Goal: Task Accomplishment & Management: Use online tool/utility

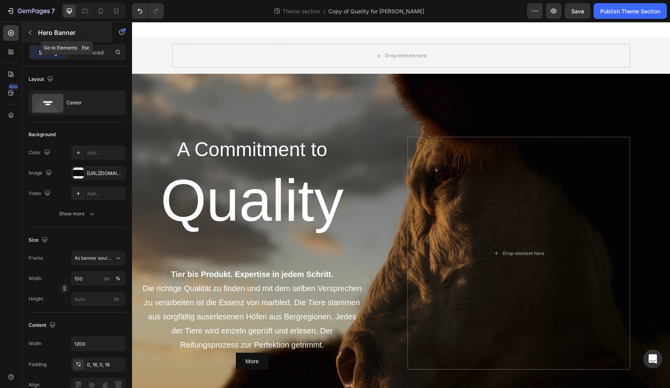
scroll to position [284, 0]
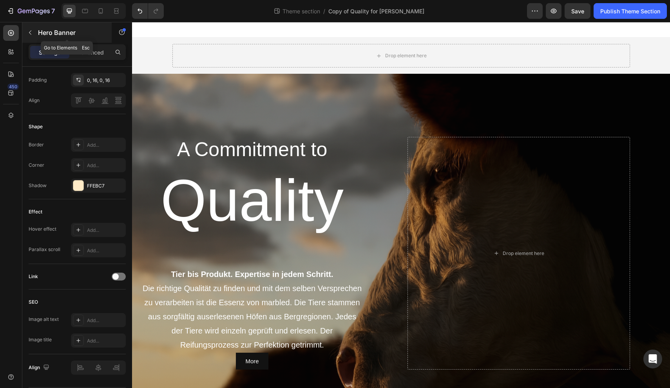
click at [34, 33] on button "button" at bounding box center [30, 32] width 13 height 13
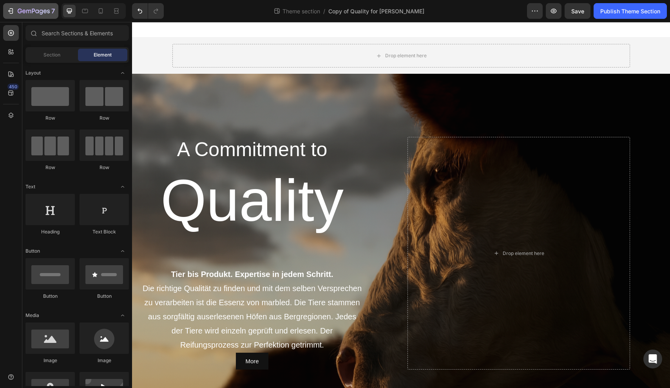
click at [20, 15] on div "7" at bounding box center [36, 10] width 37 height 9
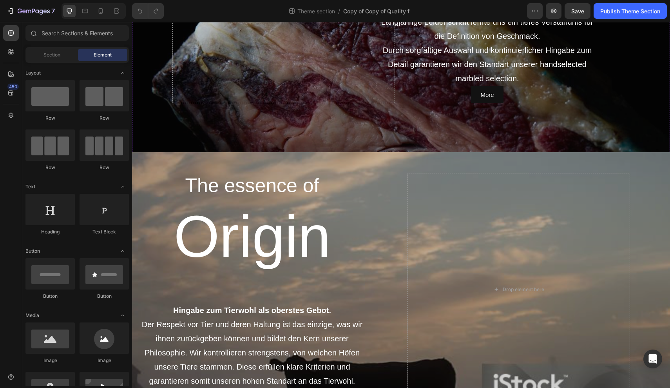
scroll to position [670, 0]
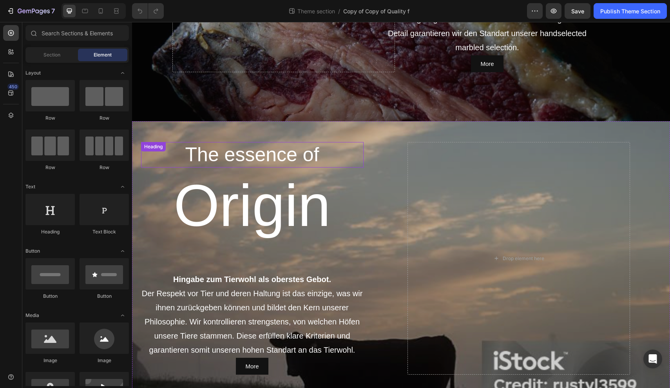
click at [292, 161] on h2 "The essence of" at bounding box center [252, 154] width 223 height 25
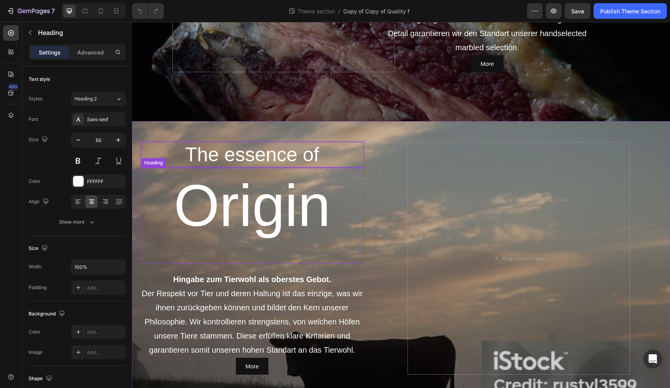
click at [200, 189] on h1 "Origin" at bounding box center [252, 215] width 223 height 96
click at [152, 185] on h1 "Origin" at bounding box center [252, 215] width 223 height 96
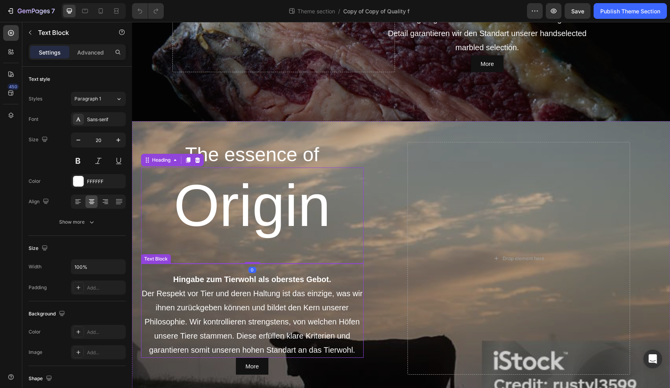
click at [174, 273] on p "Hingabe zum Tierwohl als oberstes Gebot." at bounding box center [252, 279] width 221 height 14
click at [166, 224] on h1 "Origin" at bounding box center [252, 215] width 223 height 96
click at [176, 272] on div "Hingabe zum Tierwohl als oberstes Gebot. Der Respekt vor Tier und deren Haltung…" at bounding box center [252, 314] width 223 height 86
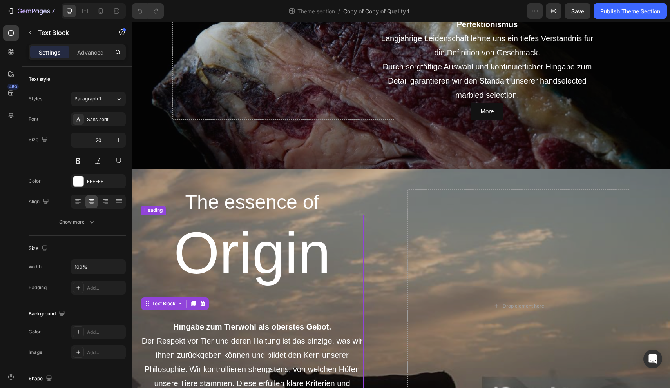
scroll to position [621, 0]
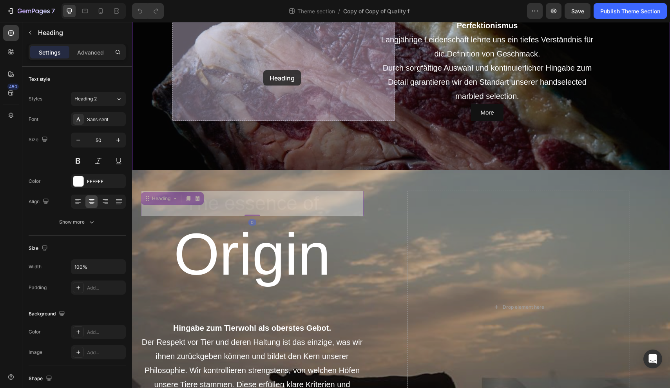
drag, startPoint x: 242, startPoint y: 205, endPoint x: 263, endPoint y: 70, distance: 136.1
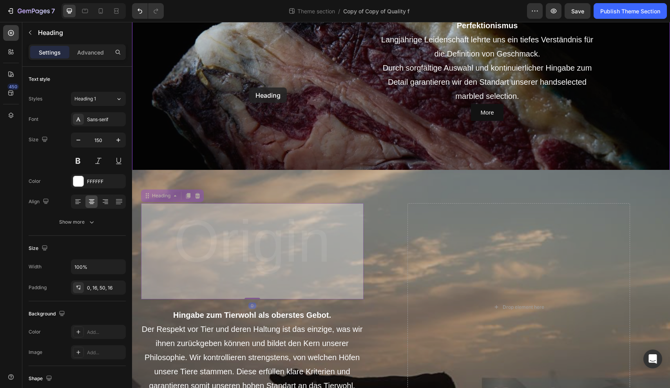
drag, startPoint x: 242, startPoint y: 241, endPoint x: 249, endPoint y: 88, distance: 153.0
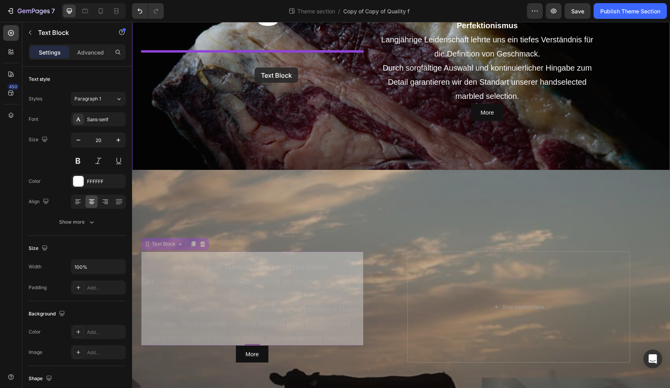
drag, startPoint x: 239, startPoint y: 284, endPoint x: 255, endPoint y: 67, distance: 217.7
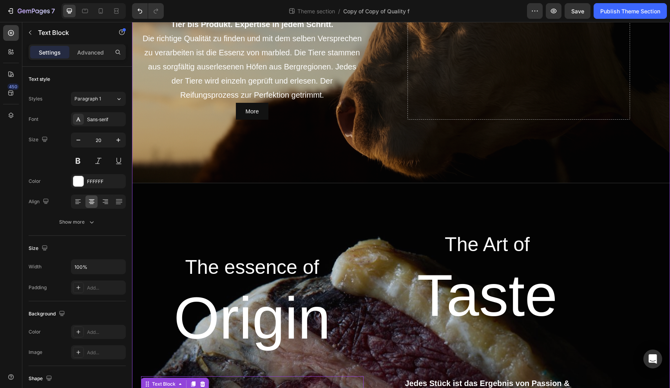
scroll to position [246, 0]
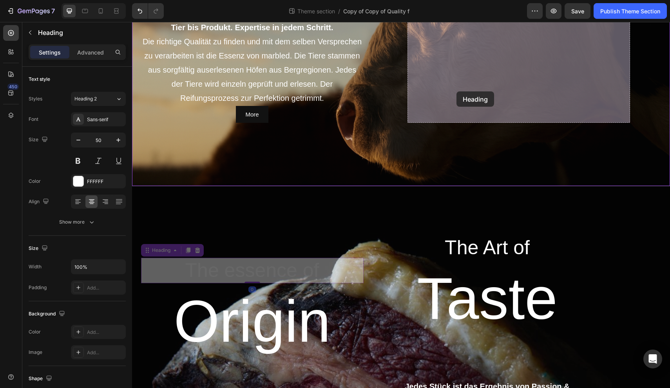
drag, startPoint x: 261, startPoint y: 278, endPoint x: 461, endPoint y: 84, distance: 278.7
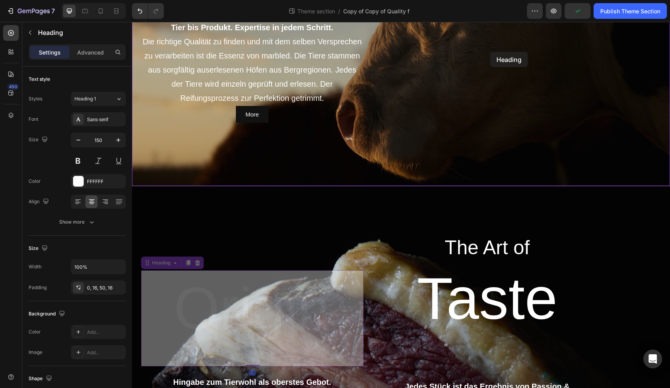
drag, startPoint x: 281, startPoint y: 311, endPoint x: 490, endPoint y: 54, distance: 331.2
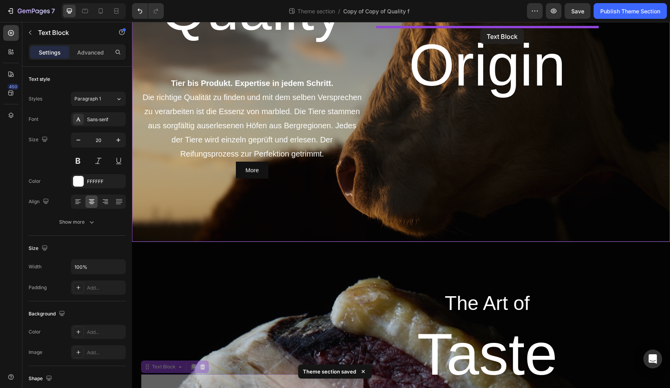
scroll to position [161, 0]
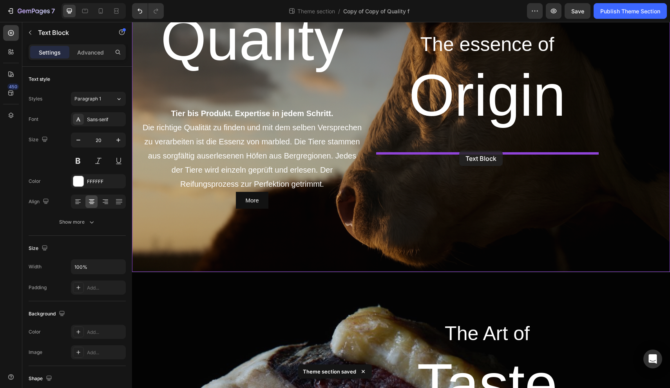
drag, startPoint x: 274, startPoint y: 279, endPoint x: 459, endPoint y: 150, distance: 225.4
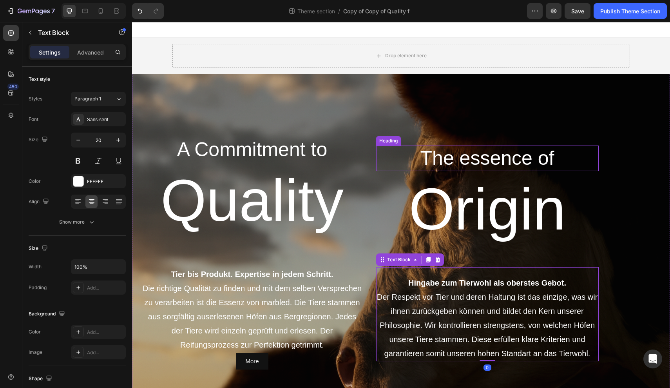
scroll to position [0, 0]
click at [268, 156] on h2 "A Commitment to" at bounding box center [252, 149] width 223 height 25
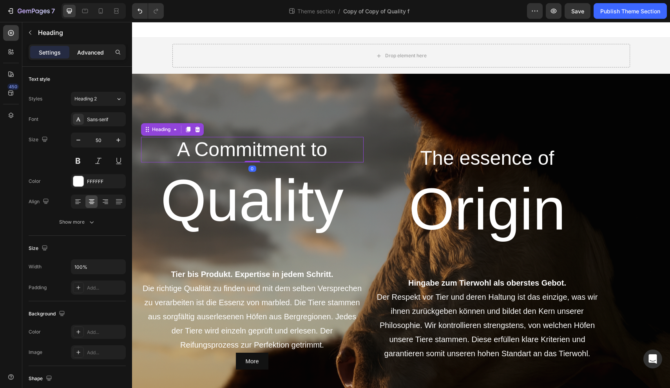
click at [106, 56] on div "Advanced" at bounding box center [90, 52] width 39 height 13
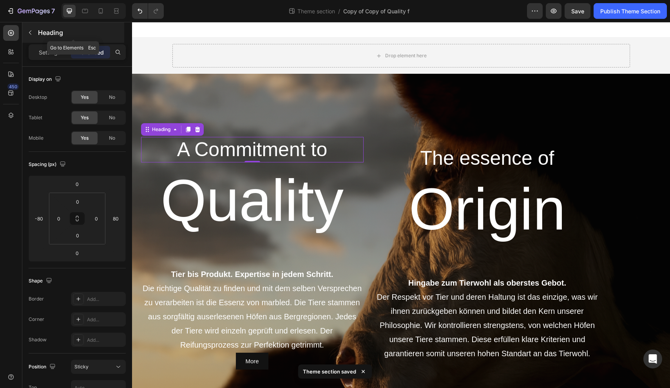
click at [32, 32] on icon "button" at bounding box center [30, 32] width 6 height 6
click at [205, 151] on h2 "A Commitment to" at bounding box center [252, 149] width 223 height 25
click at [61, 57] on div "Settings" at bounding box center [49, 52] width 39 height 13
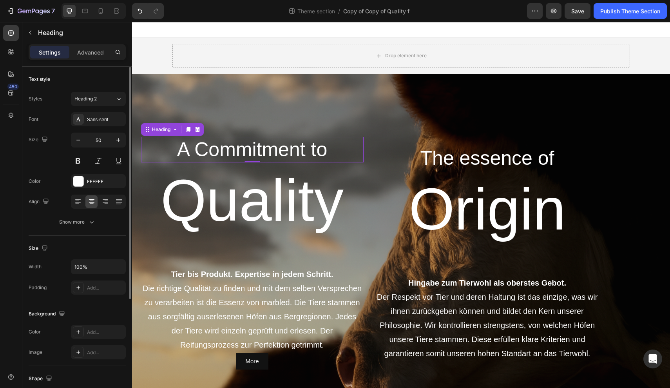
scroll to position [3, 0]
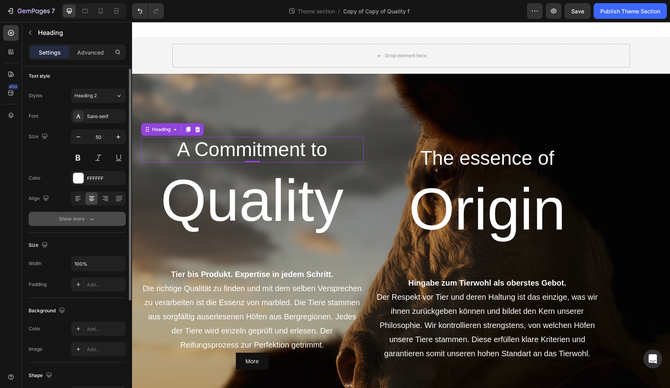
click at [78, 219] on div "Show more" at bounding box center [77, 219] width 36 height 8
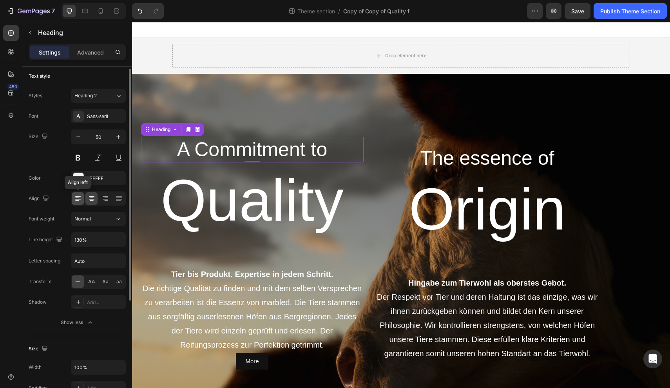
click at [80, 199] on icon at bounding box center [78, 198] width 8 height 8
click at [89, 200] on icon at bounding box center [92, 198] width 8 height 8
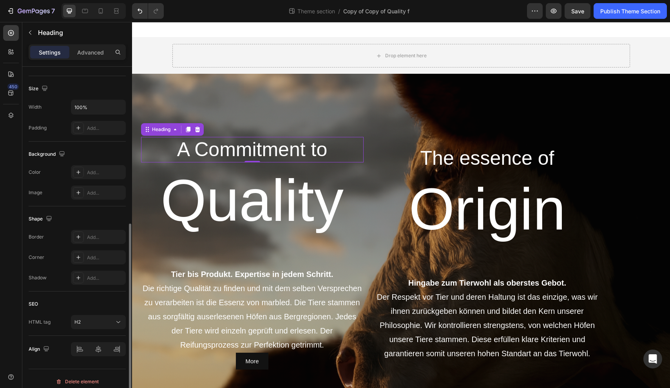
scroll to position [269, 0]
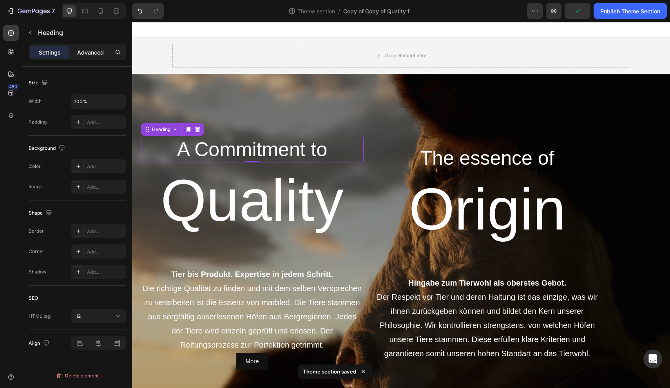
click at [93, 48] on p "Advanced" at bounding box center [90, 52] width 27 height 8
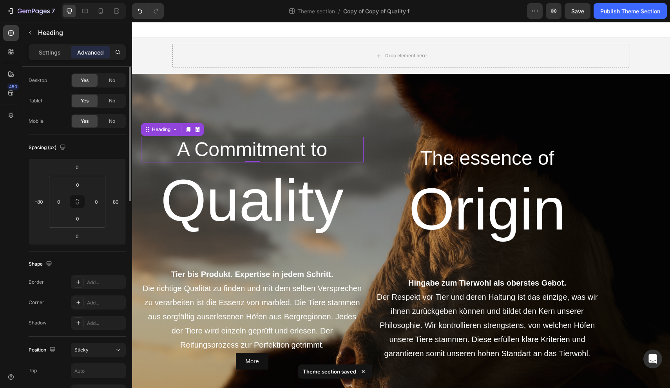
scroll to position [0, 0]
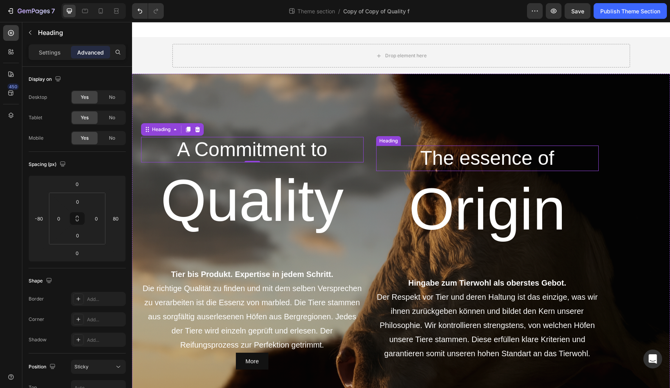
click at [450, 163] on h2 "The essence of" at bounding box center [487, 157] width 223 height 25
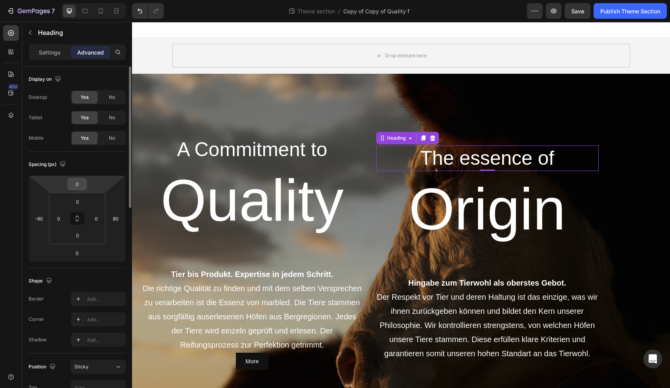
click at [85, 188] on input "0" at bounding box center [77, 184] width 16 height 12
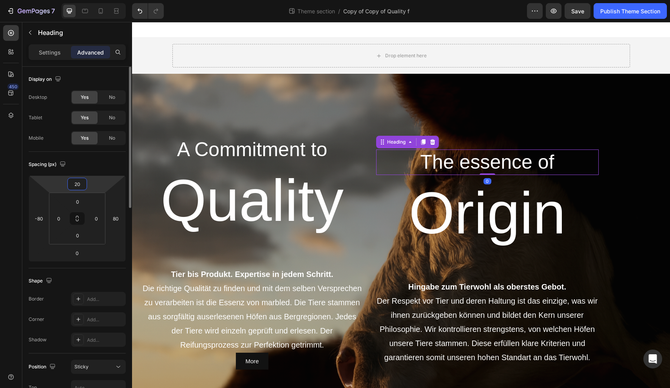
type input "2"
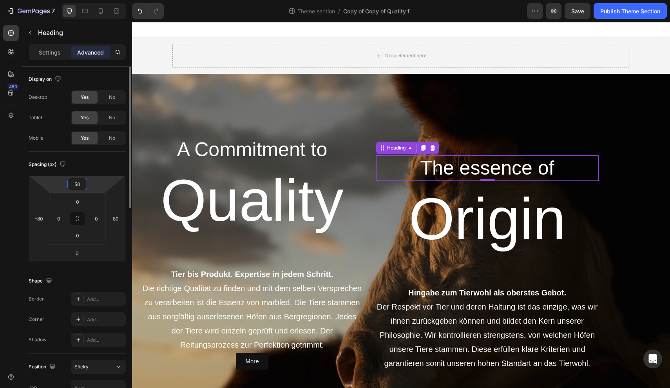
type input "5"
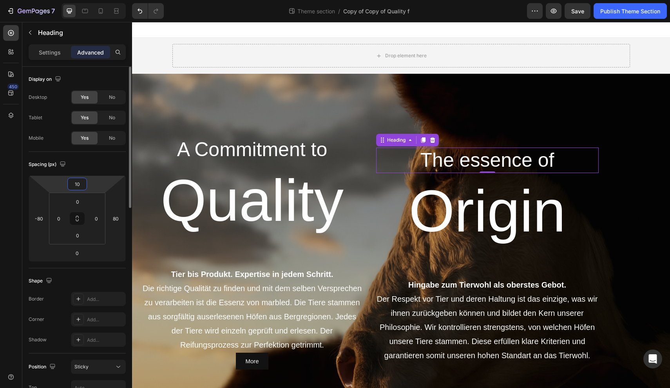
type input "1"
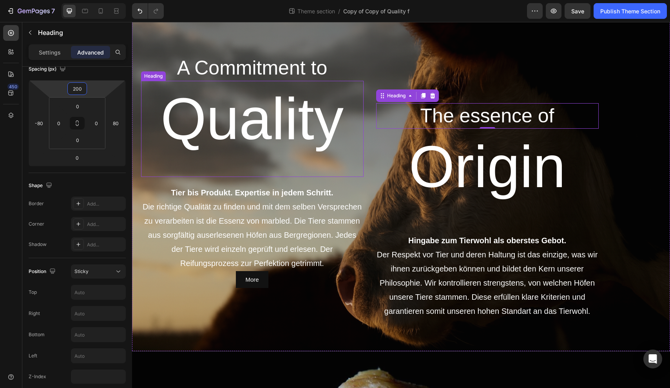
scroll to position [82, 0]
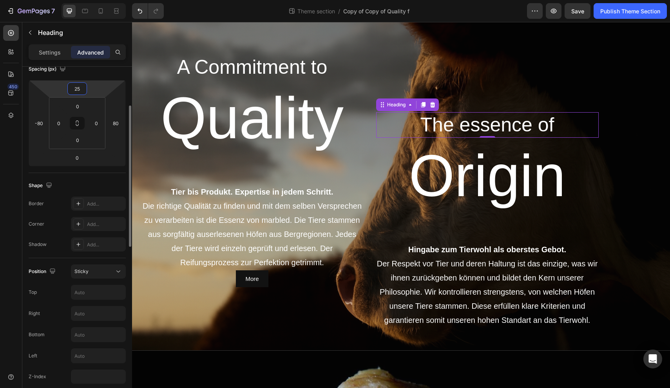
type input "2"
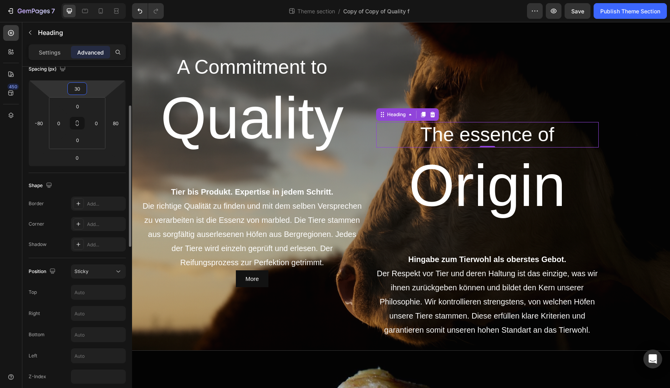
type input "3"
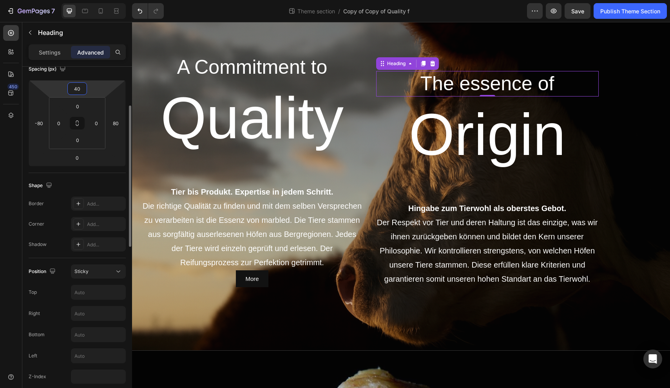
type input "4"
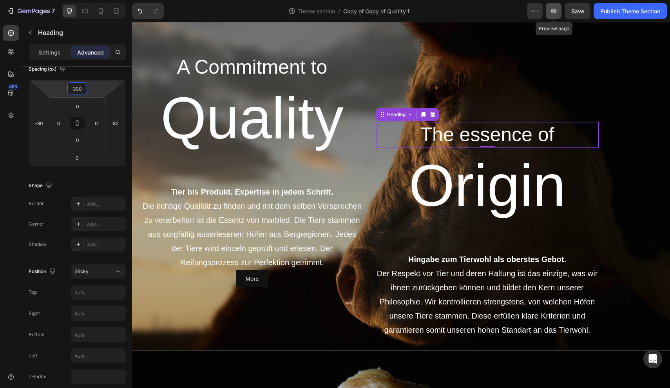
type input "300"
click at [553, 13] on icon "button" at bounding box center [554, 11] width 8 height 8
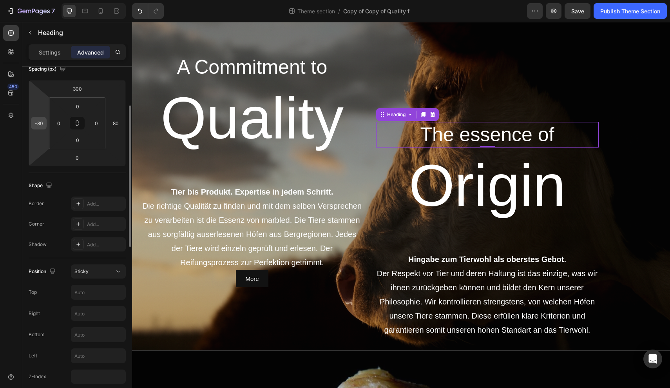
click at [43, 124] on input "-80" at bounding box center [39, 123] width 12 height 12
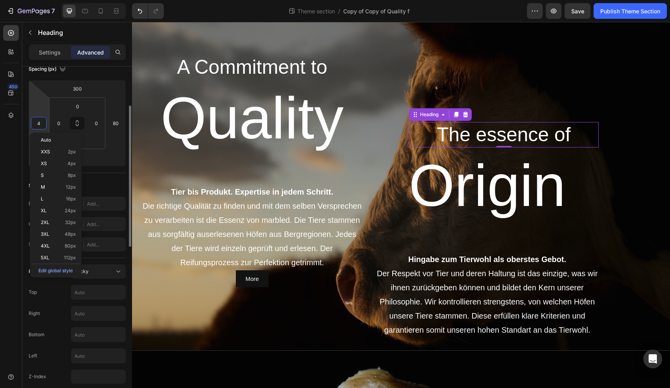
type input "40"
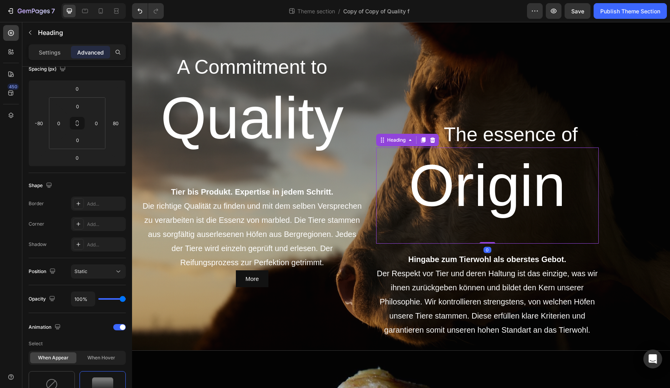
click at [420, 184] on h1 "Origin" at bounding box center [487, 195] width 223 height 96
click at [45, 125] on div "-80" at bounding box center [39, 123] width 16 height 13
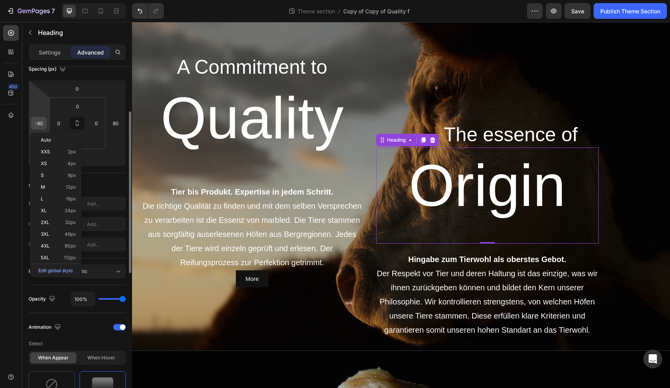
click at [44, 124] on input "-80" at bounding box center [39, 123] width 12 height 12
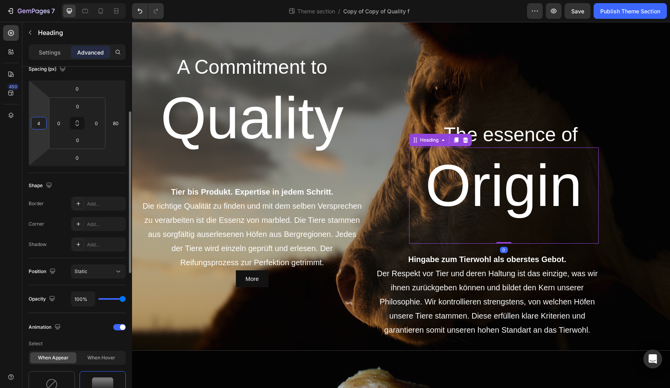
type input "40"
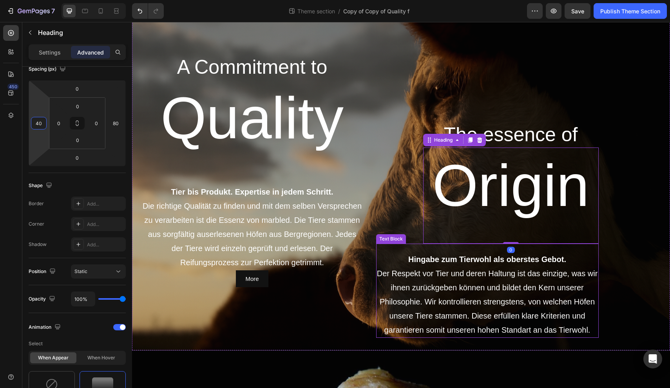
click at [433, 285] on p "Der Respekt vor Tier und deren Haltung ist das einzige, was wir ihnen zurückgeb…" at bounding box center [487, 301] width 221 height 71
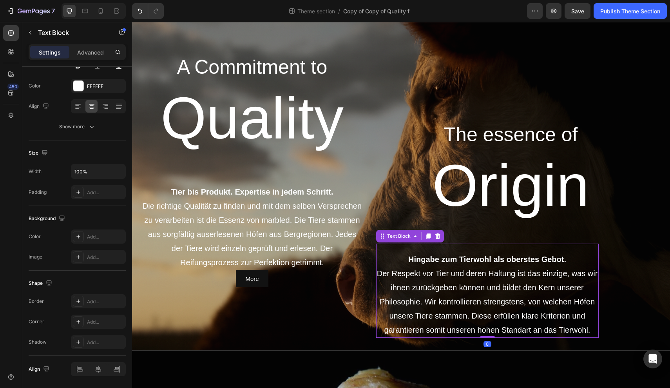
scroll to position [0, 0]
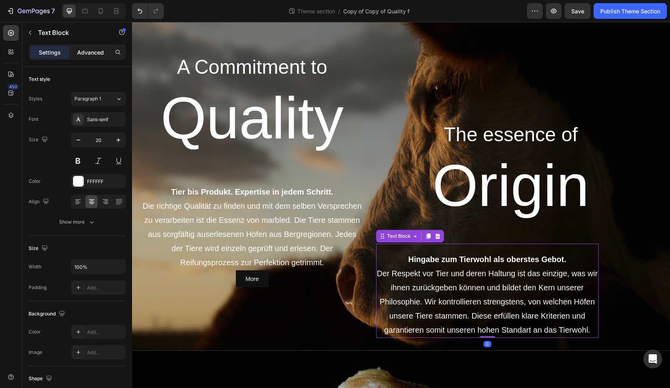
click at [95, 56] on div "Advanced" at bounding box center [90, 52] width 39 height 13
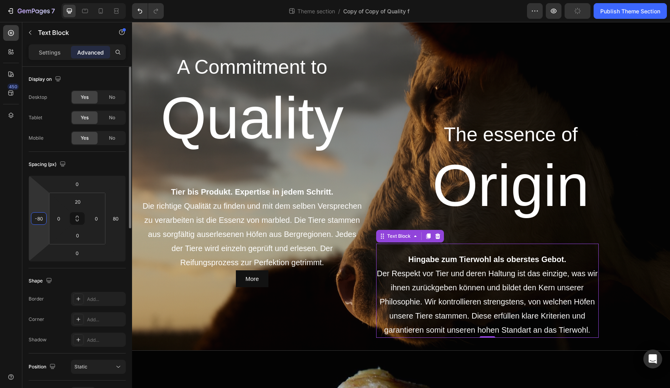
click at [41, 219] on input "-80" at bounding box center [39, 218] width 12 height 12
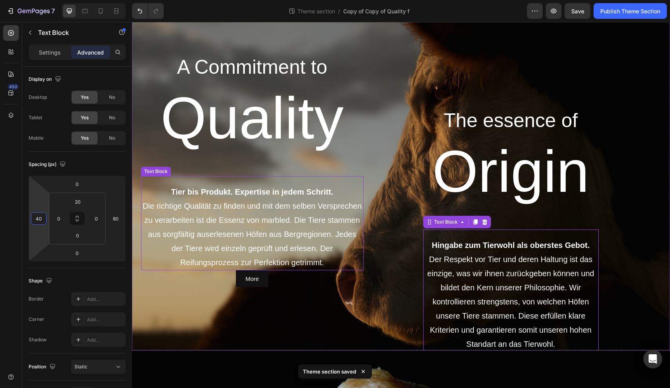
type input "4"
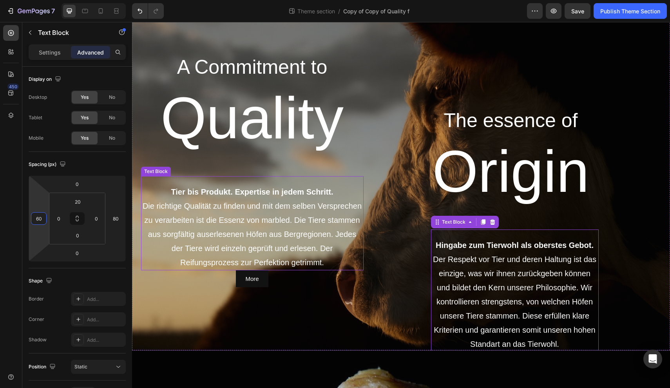
type input "6"
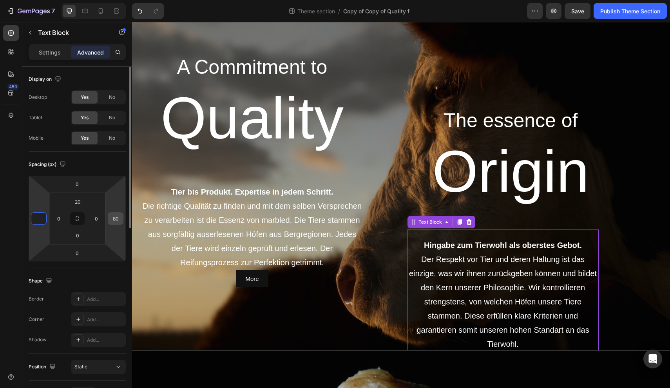
type input "0"
click at [121, 217] on input "80" at bounding box center [116, 218] width 12 height 12
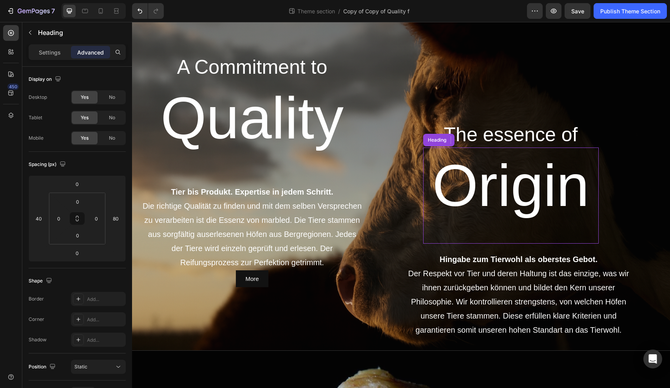
click at [521, 186] on h1 "Origin" at bounding box center [511, 195] width 176 height 96
click at [121, 220] on input "80" at bounding box center [116, 218] width 12 height 12
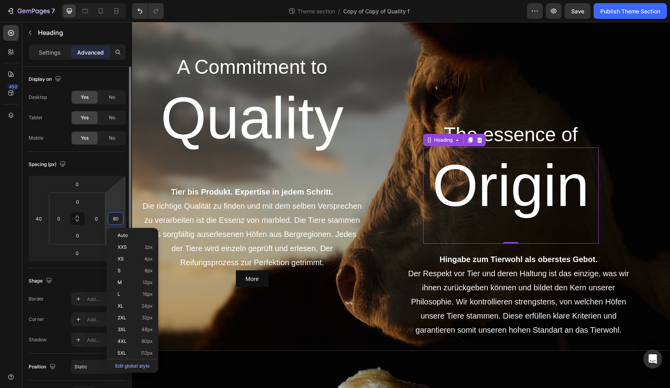
type input "0"
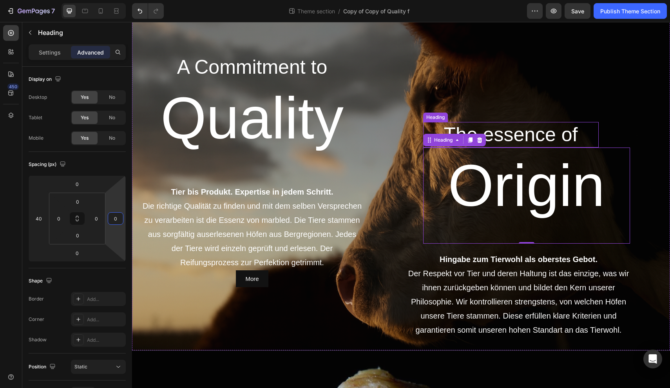
click at [540, 130] on h2 "The essence of" at bounding box center [511, 134] width 176 height 25
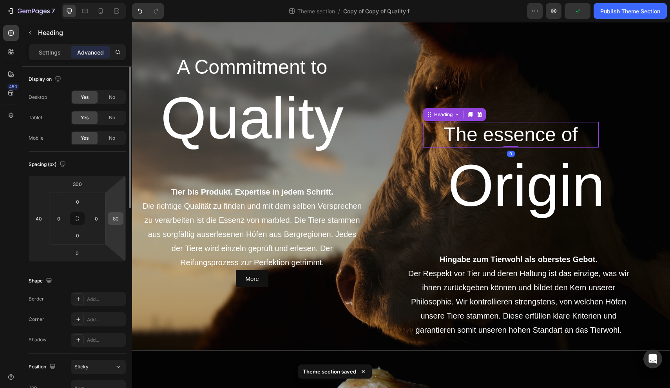
click at [121, 219] on input "80" at bounding box center [116, 218] width 12 height 12
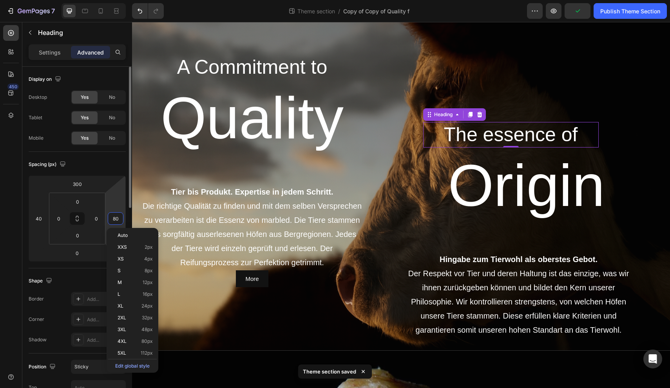
type input "0"
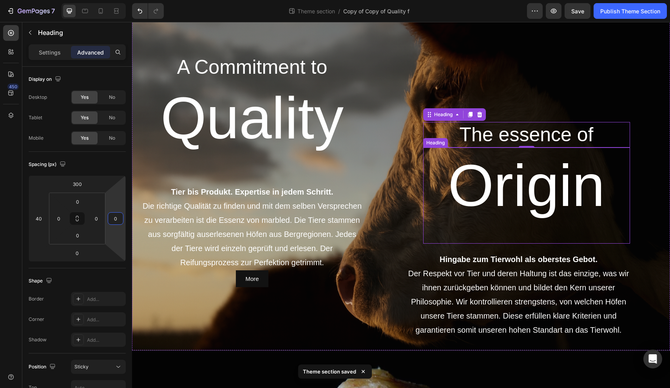
click at [494, 204] on h1 "Origin" at bounding box center [526, 195] width 207 height 96
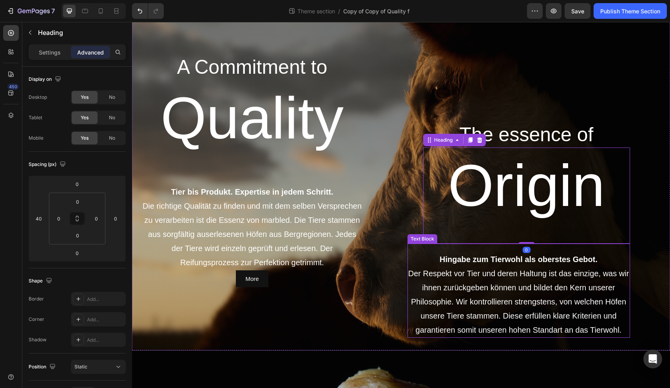
click at [500, 255] on strong "Hingabe zum Tierwohl als oberstes Gebot." at bounding box center [519, 259] width 158 height 9
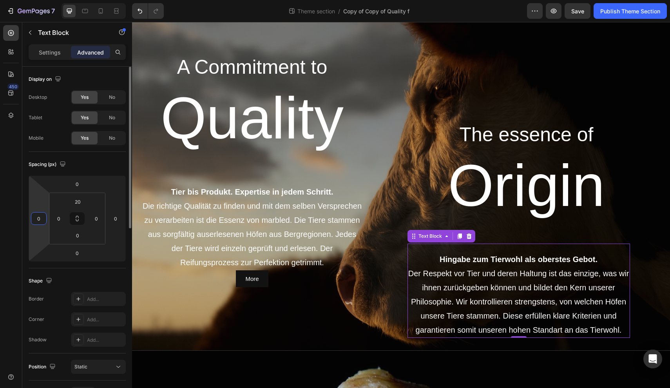
click at [43, 219] on input "0" at bounding box center [39, 218] width 12 height 12
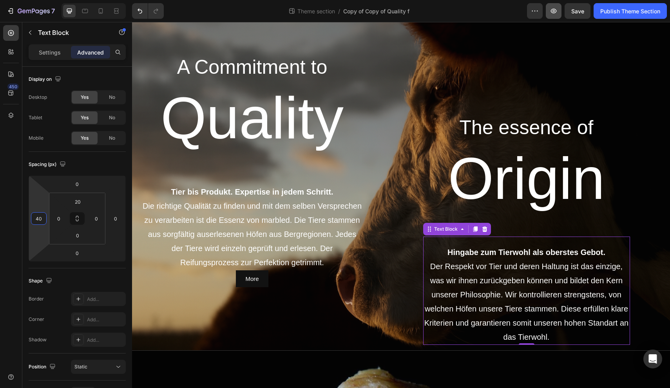
type input "40"
click at [553, 13] on icon "button" at bounding box center [554, 11] width 6 height 5
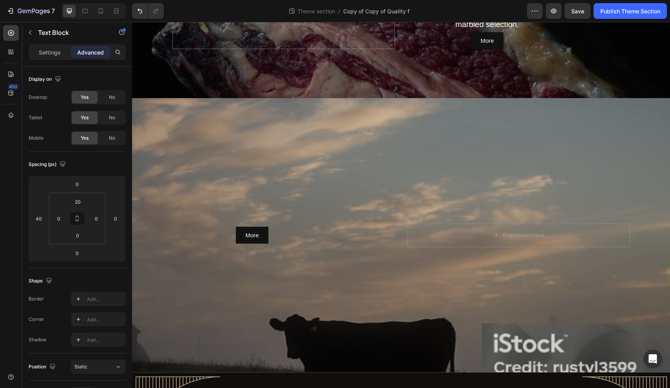
scroll to position [710, 0]
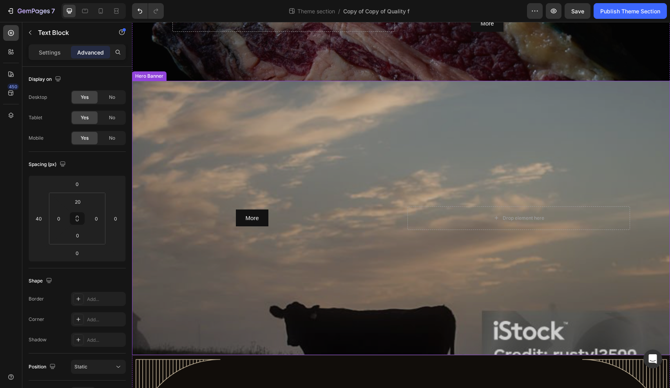
click at [249, 147] on div "Overlay" at bounding box center [401, 218] width 538 height 274
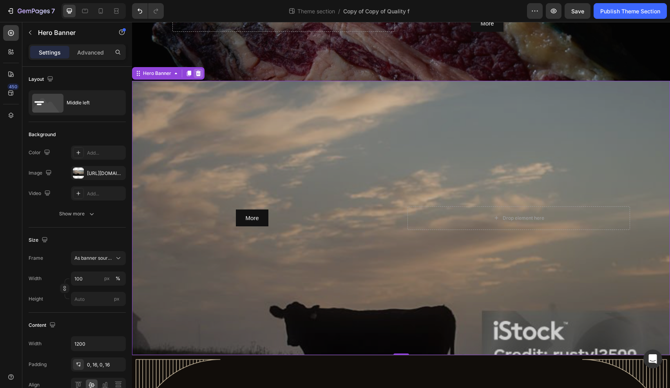
click at [200, 75] on icon at bounding box center [198, 73] width 5 height 5
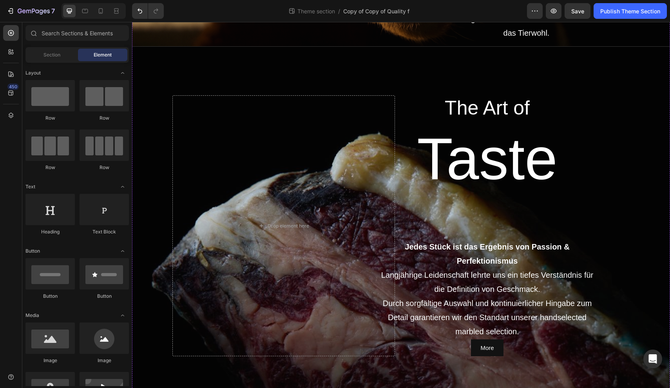
scroll to position [388, 0]
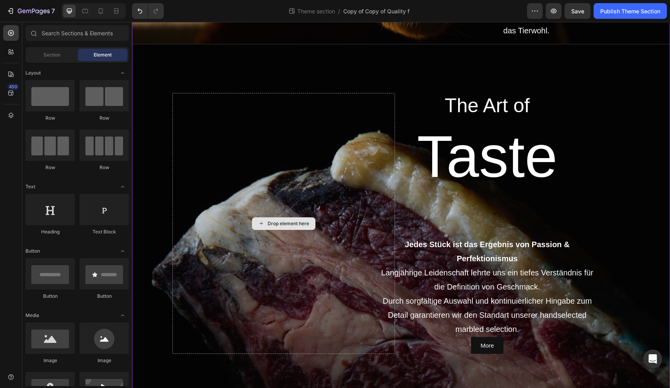
click at [276, 143] on div "Drop element here" at bounding box center [283, 223] width 223 height 261
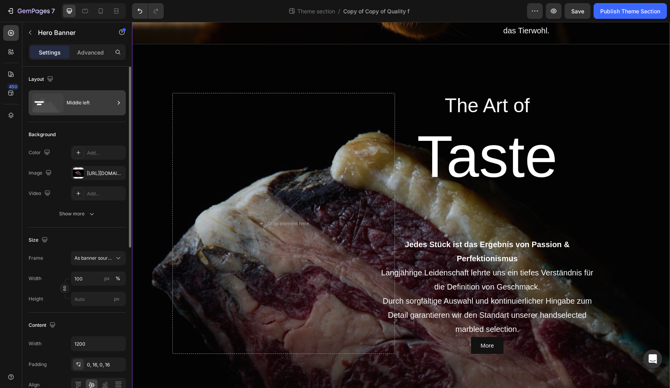
click at [98, 107] on div "Middle left" at bounding box center [91, 103] width 48 height 18
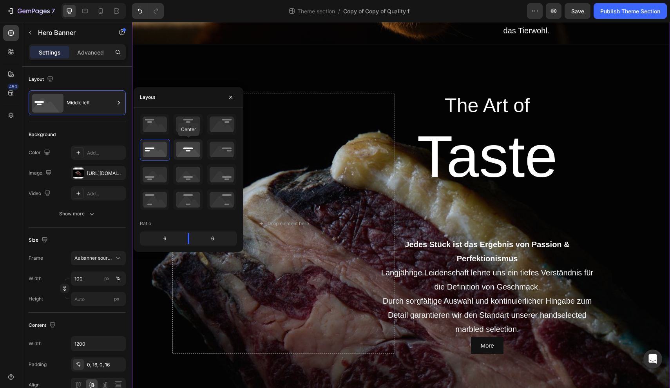
click at [188, 149] on icon at bounding box center [188, 149] width 29 height 20
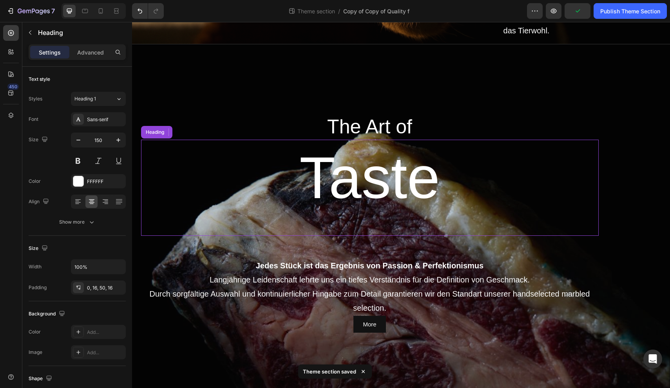
click at [279, 221] on h1 "Taste" at bounding box center [370, 187] width 458 height 96
click at [261, 112] on div "Overlay" at bounding box center [401, 223] width 538 height 359
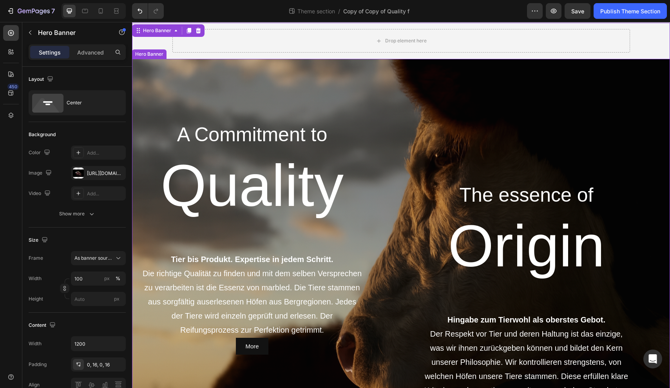
scroll to position [16, 0]
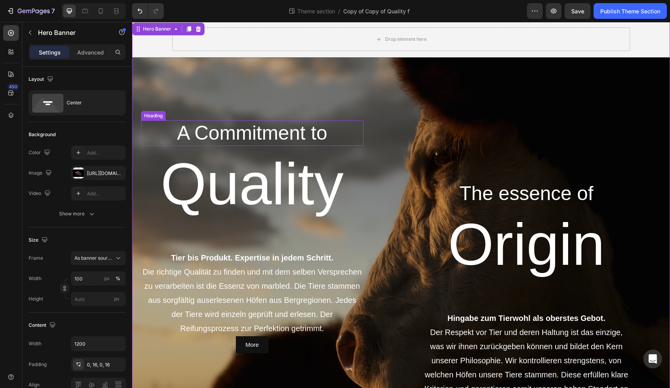
click at [263, 130] on h2 "A Commitment to" at bounding box center [252, 132] width 223 height 25
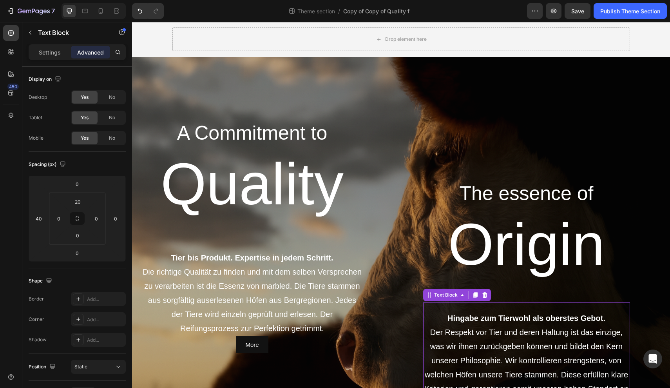
click at [473, 317] on strong "Hingabe zum Tierwohl als oberstes Gebot." at bounding box center [526, 317] width 158 height 9
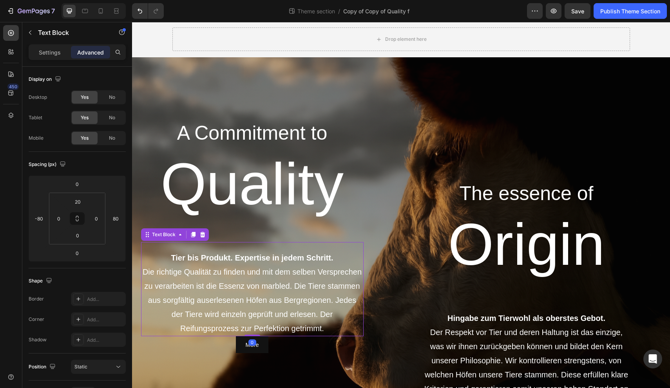
click at [203, 260] on strong "Tier bis Produkt. Expertise in jedem Schritt." at bounding box center [252, 257] width 162 height 9
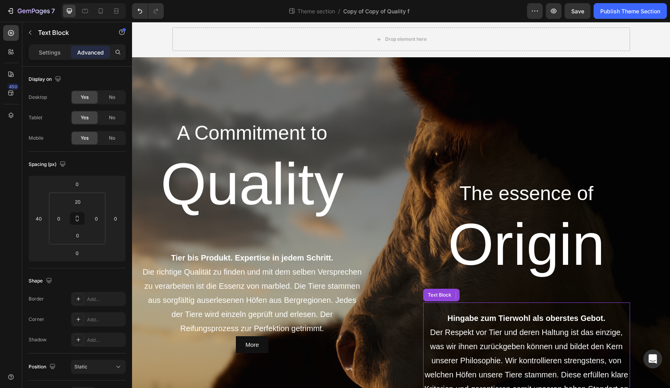
click at [483, 360] on p "Der Respekt vor Tier und deren Haltung ist das einzige, was wir ihnen zurückgeb…" at bounding box center [526, 367] width 205 height 85
click at [120, 214] on input "0" at bounding box center [116, 218] width 12 height 12
type input "-80"
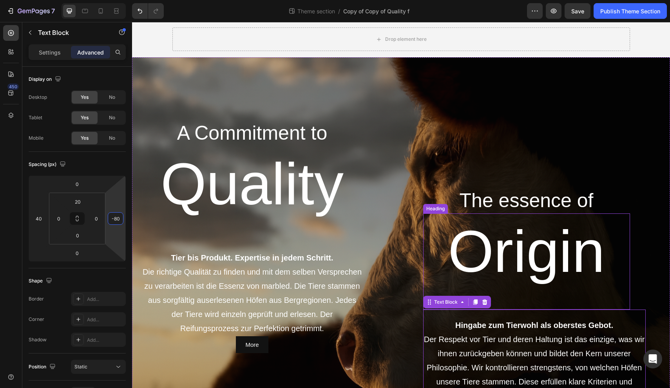
click at [560, 258] on h1 "Origin" at bounding box center [526, 261] width 207 height 96
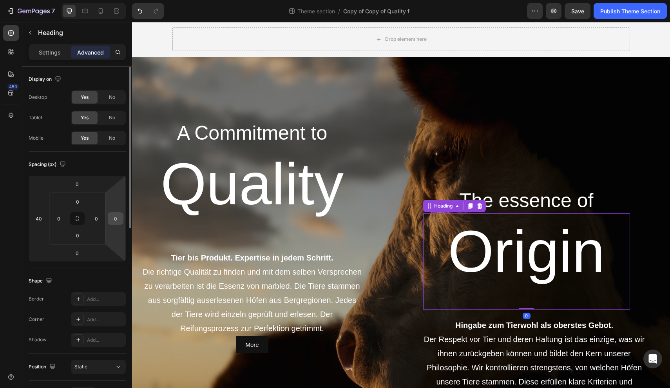
click at [120, 218] on input "0" at bounding box center [116, 218] width 12 height 12
type input "-80"
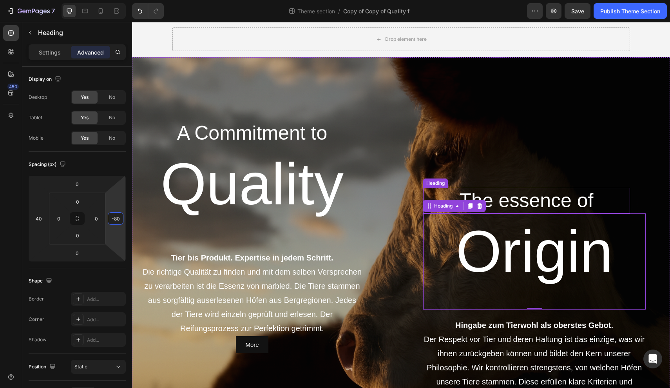
click at [559, 197] on h2 "The essence of" at bounding box center [526, 200] width 207 height 25
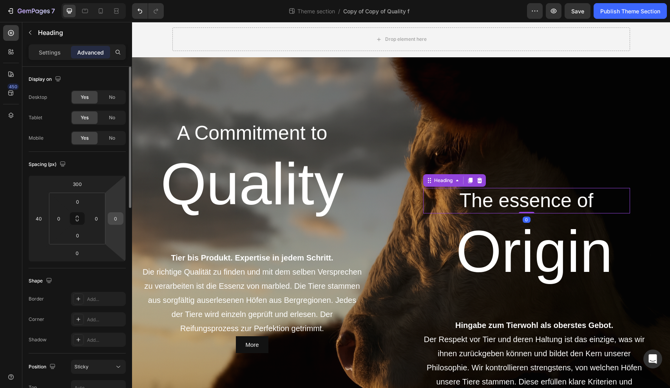
click at [115, 223] on input "0" at bounding box center [116, 218] width 12 height 12
type input "-80"
click at [40, 221] on input "40" at bounding box center [39, 218] width 12 height 12
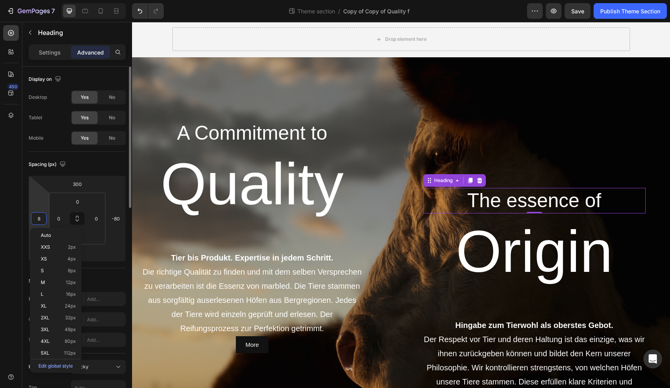
type input "80"
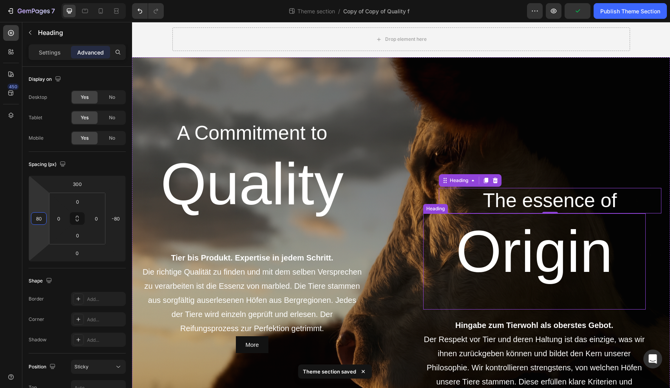
click at [530, 267] on h1 "Origin" at bounding box center [534, 261] width 223 height 96
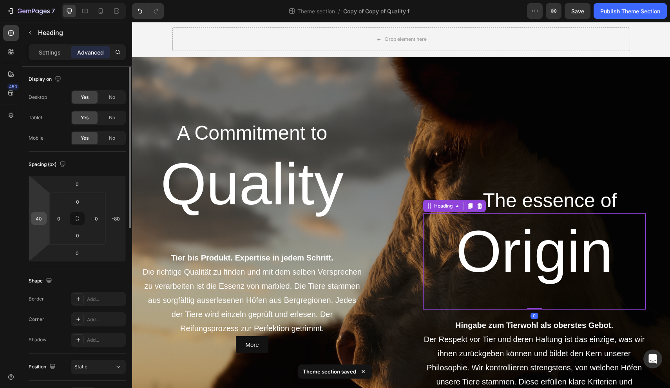
click at [45, 219] on div "40" at bounding box center [39, 218] width 16 height 13
click at [42, 217] on input "40" at bounding box center [39, 218] width 12 height 12
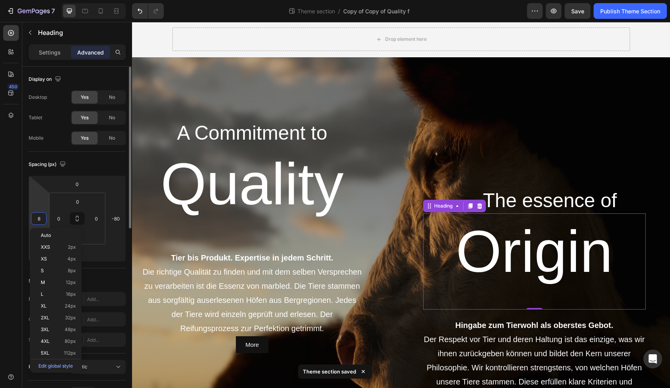
type input "80"
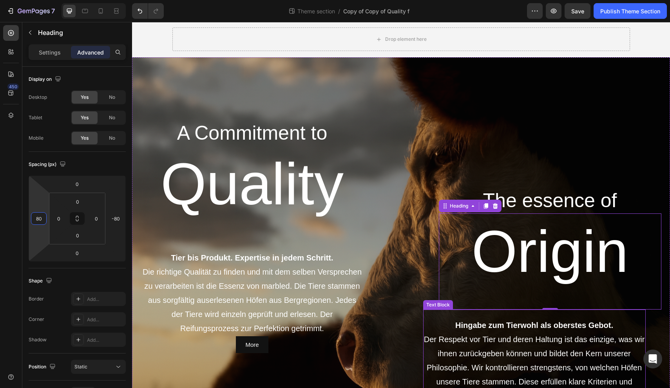
click at [510, 353] on p "Der Respekt vor Tier und deren Haltung ist das einzige, was wir ihnen zurückgeb…" at bounding box center [534, 367] width 221 height 71
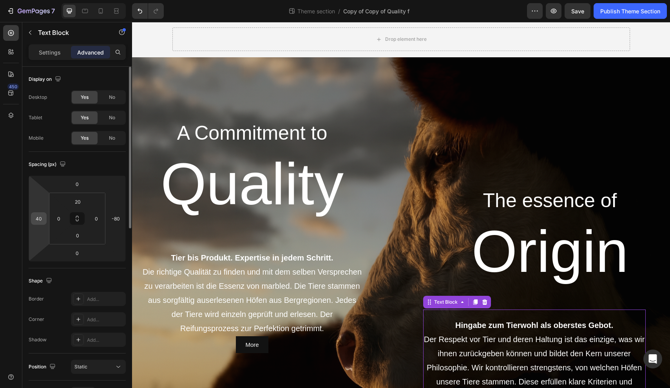
click at [42, 218] on input "40" at bounding box center [39, 218] width 12 height 12
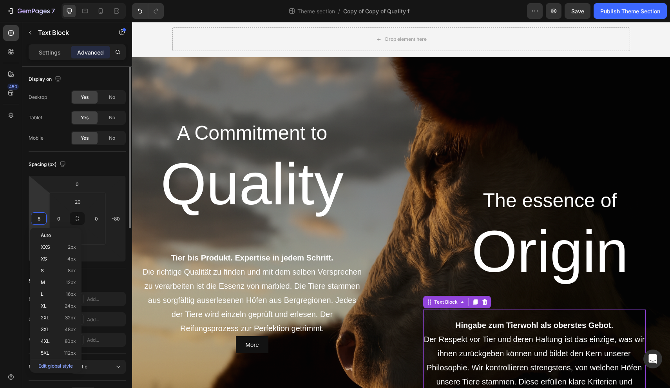
type input "80"
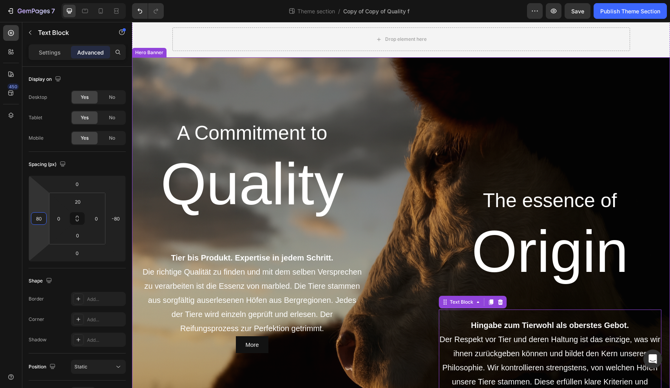
click at [570, 120] on div "The essence of Heading Origin Heading Hingabe zum Tierwohl als oberstes Gebot. …" at bounding box center [518, 236] width 223 height 333
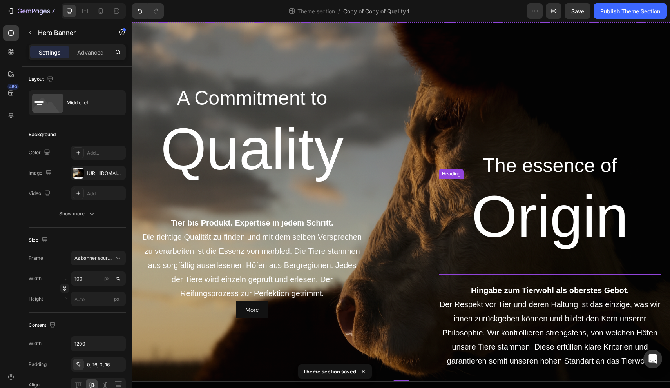
scroll to position [48, 0]
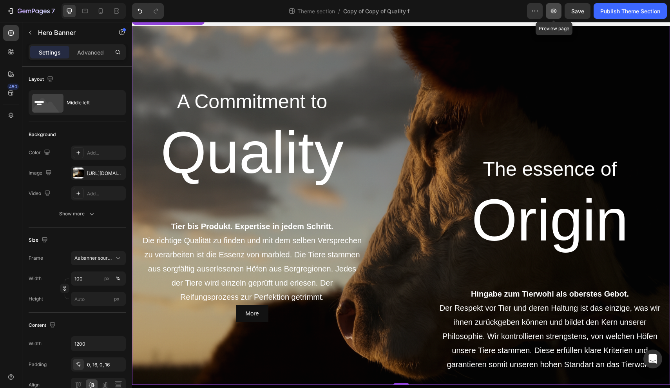
click at [556, 16] on button "button" at bounding box center [554, 11] width 16 height 16
click at [242, 316] on button "More" at bounding box center [252, 312] width 32 height 17
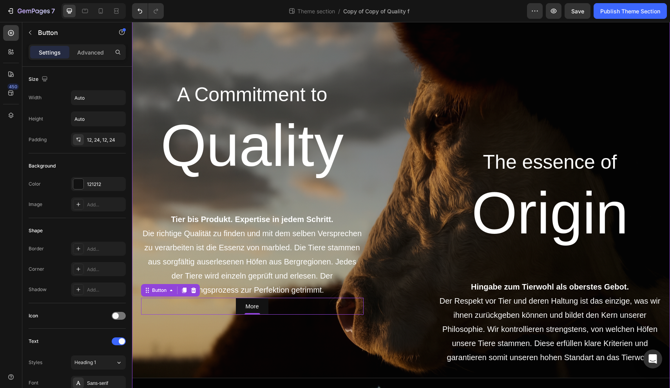
scroll to position [49, 0]
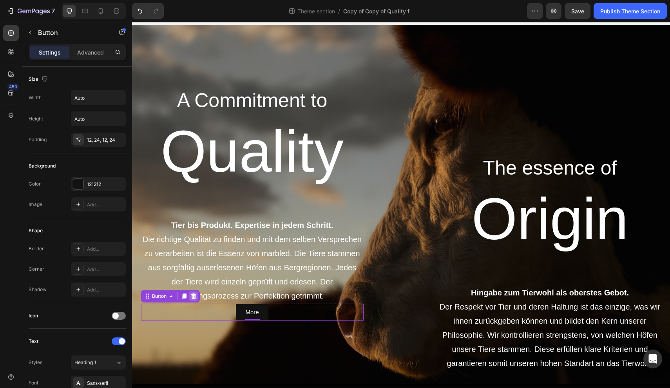
click at [194, 295] on icon at bounding box center [193, 295] width 5 height 5
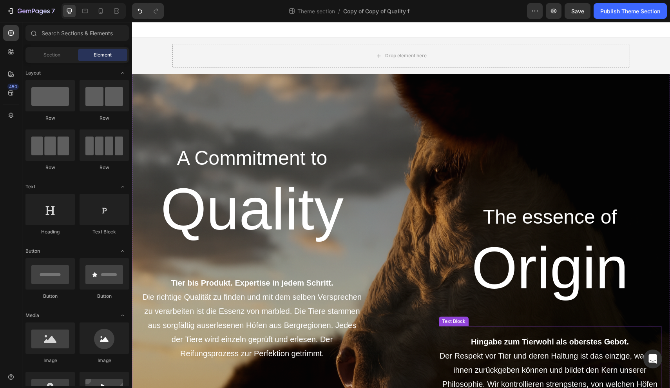
scroll to position [0, 0]
click at [256, 162] on h2 "A Commitment to" at bounding box center [252, 157] width 223 height 25
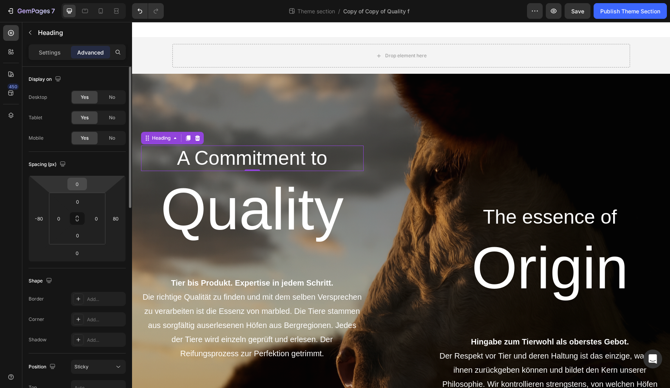
click at [79, 186] on input "0" at bounding box center [77, 184] width 16 height 12
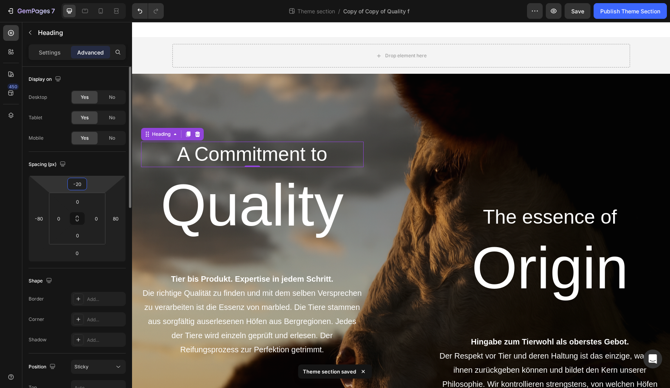
type input "-2"
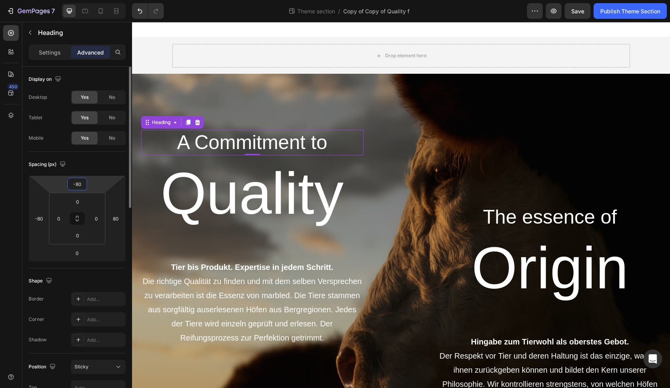
type input "-8"
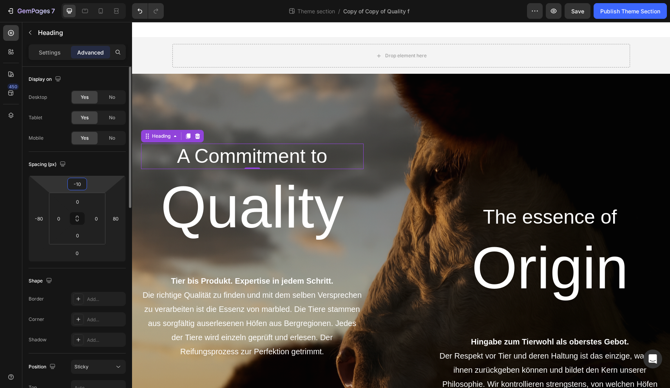
type input "-1"
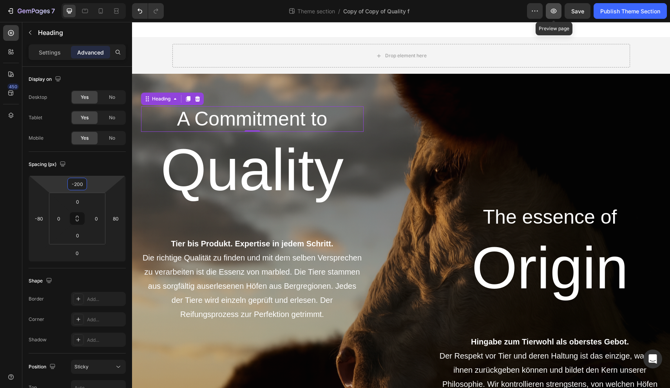
type input "-200"
click at [554, 15] on button "button" at bounding box center [554, 11] width 16 height 16
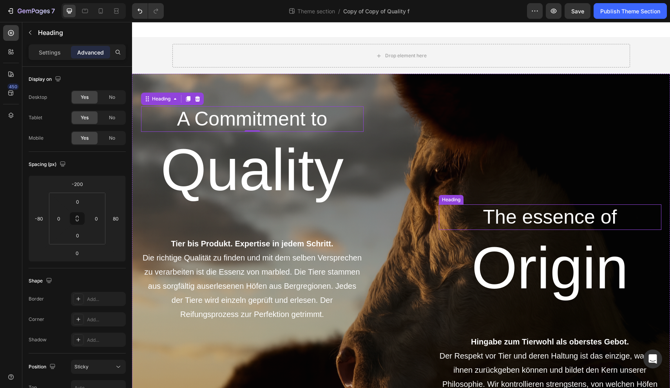
click at [497, 221] on h2 "The essence of" at bounding box center [550, 216] width 223 height 25
click at [271, 121] on h2 "A Commitment to" at bounding box center [252, 118] width 223 height 25
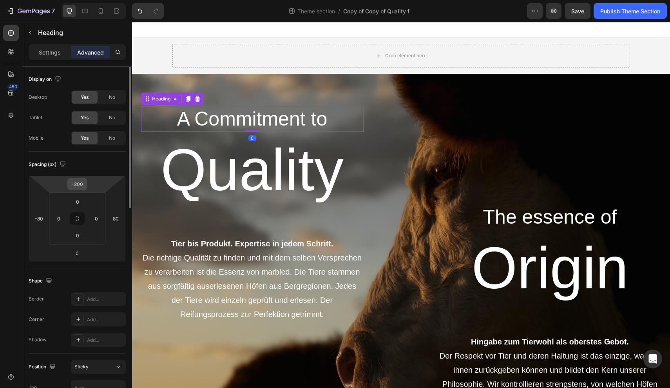
click at [76, 185] on input "-200" at bounding box center [77, 184] width 16 height 12
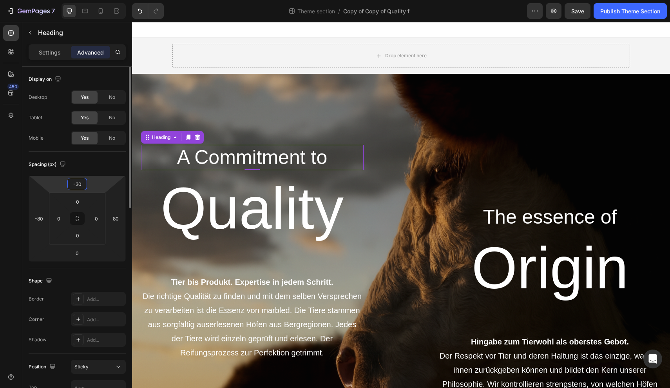
type input "-300"
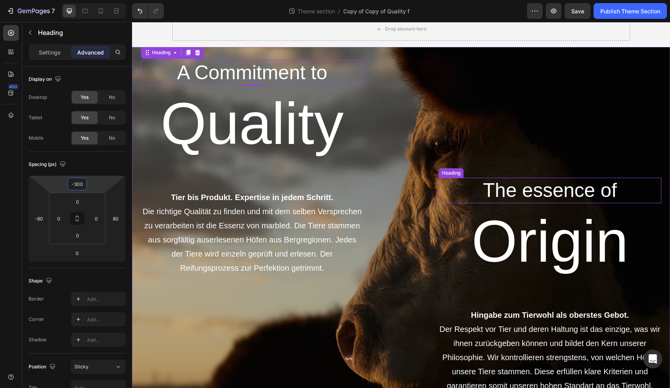
scroll to position [27, 0]
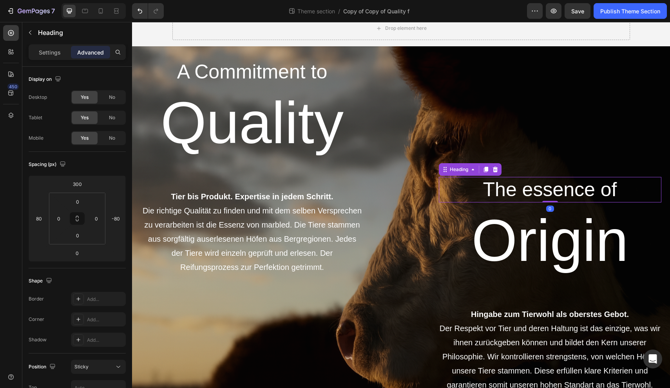
click at [514, 195] on h2 "The essence of" at bounding box center [550, 189] width 223 height 25
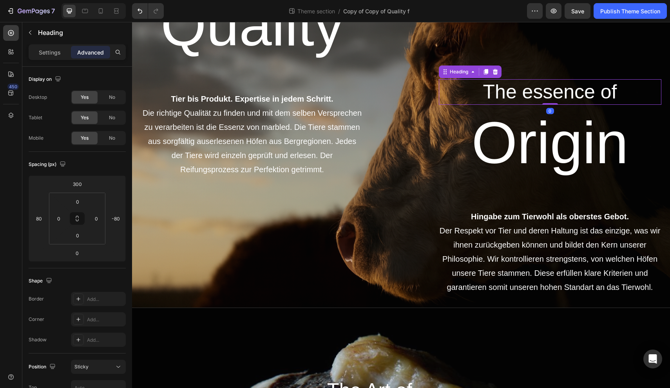
scroll to position [125, 0]
click at [76, 184] on input "300" at bounding box center [77, 184] width 16 height 12
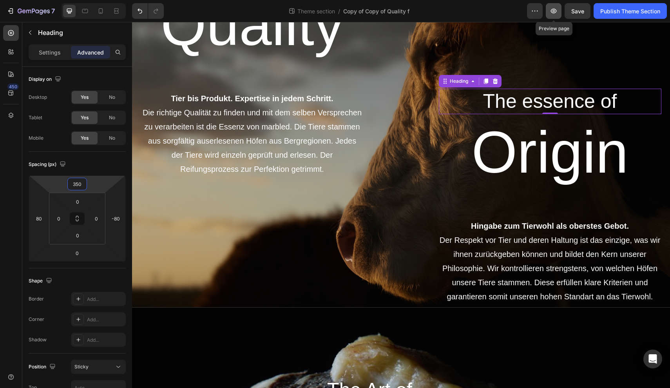
click at [556, 13] on icon "button" at bounding box center [554, 11] width 8 height 8
click at [80, 186] on input "350" at bounding box center [77, 184] width 16 height 12
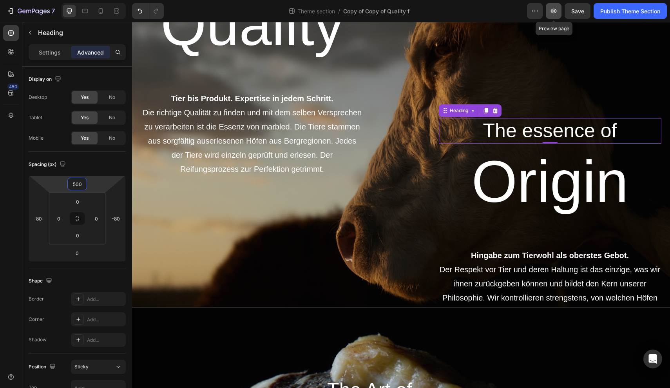
click at [556, 16] on button "button" at bounding box center [554, 11] width 16 height 16
click at [85, 183] on input "500" at bounding box center [77, 184] width 16 height 12
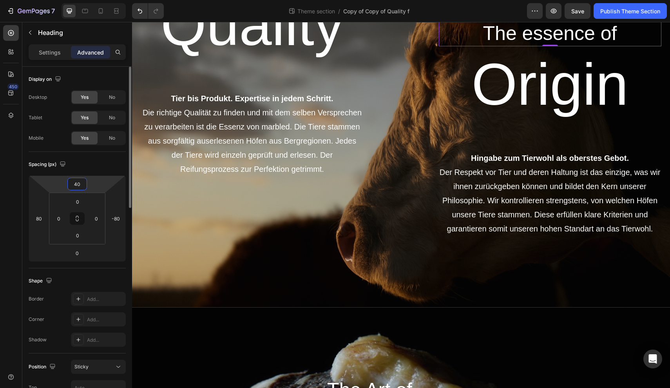
type input "400"
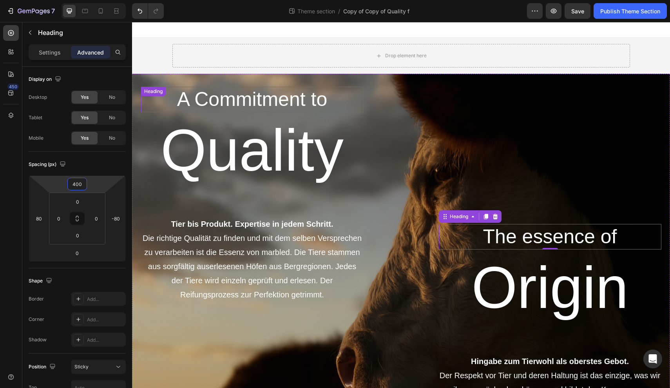
scroll to position [0, 0]
click at [225, 101] on h2 "A Commitment to" at bounding box center [252, 99] width 223 height 25
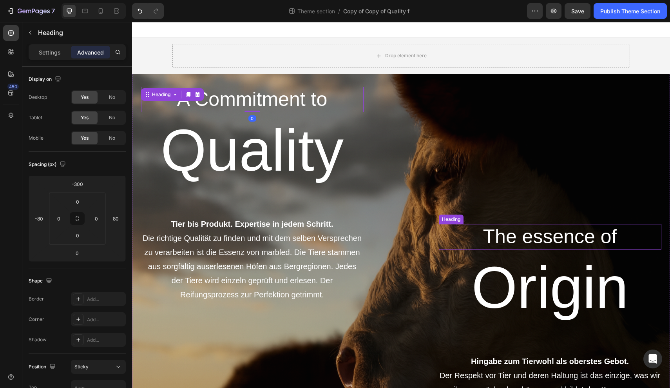
click at [542, 232] on h2 "The essence of" at bounding box center [550, 236] width 223 height 25
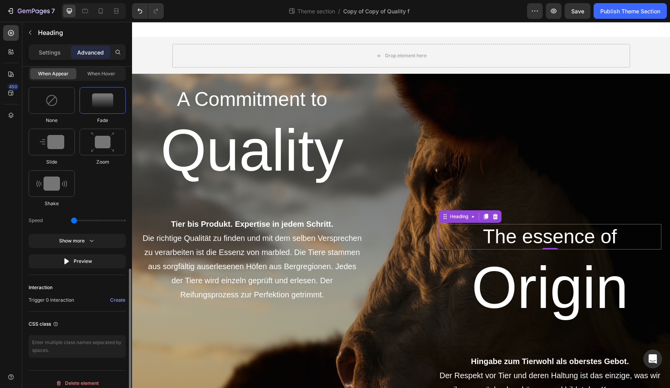
scroll to position [491, 0]
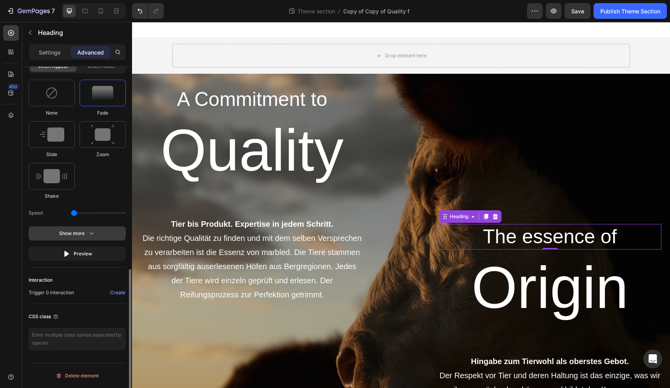
click at [80, 232] on div "Show more" at bounding box center [77, 233] width 36 height 8
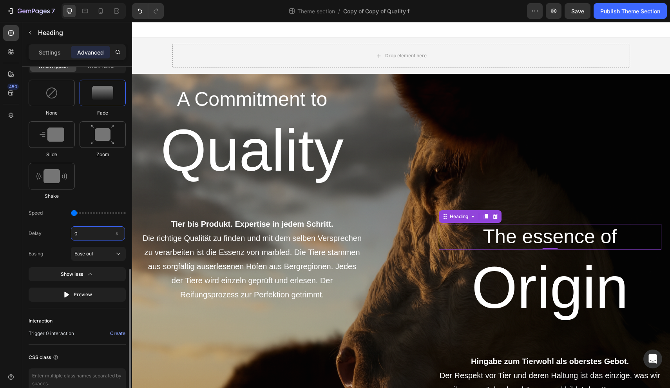
click at [80, 233] on input "0" at bounding box center [98, 233] width 54 height 14
click at [212, 99] on h2 "A Commitment to" at bounding box center [252, 99] width 223 height 25
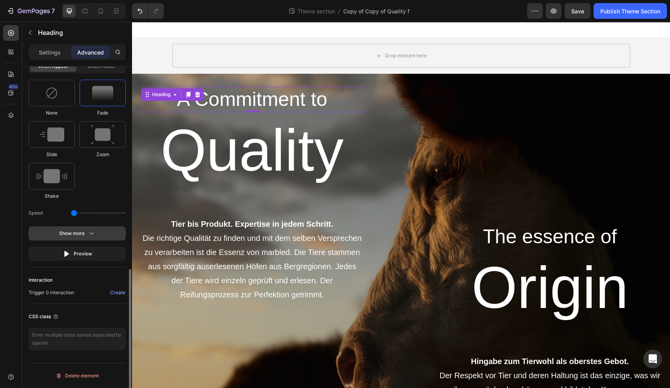
click at [89, 234] on icon "button" at bounding box center [92, 233] width 8 height 8
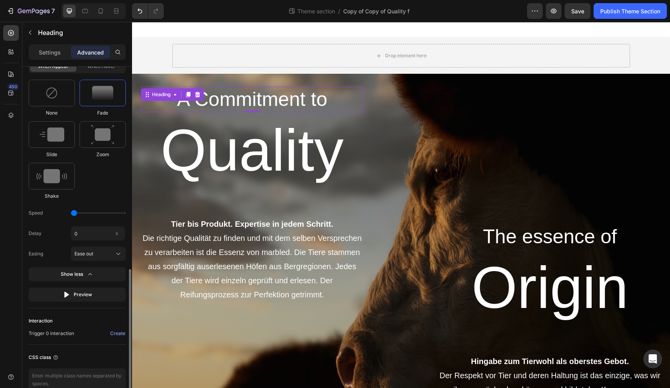
click at [74, 212] on input "range" at bounding box center [98, 213] width 55 height 2
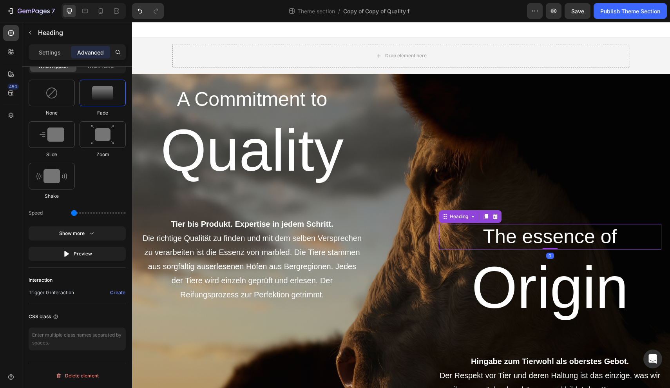
click at [561, 237] on h2 "The essence of" at bounding box center [550, 236] width 223 height 25
click at [94, 234] on icon "button" at bounding box center [92, 233] width 8 height 8
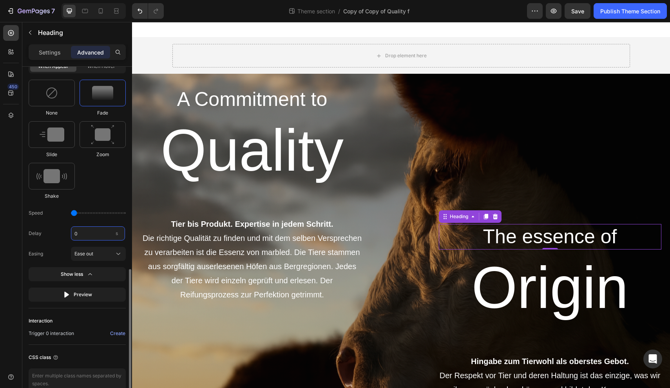
click at [91, 233] on input "0" at bounding box center [98, 233] width 54 height 14
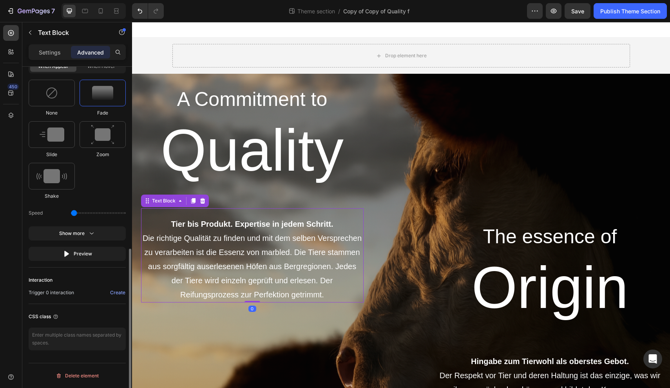
click at [203, 248] on p "Die richtige Qualität zu finden und mit dem selben Versprechen zu verarbeiten i…" at bounding box center [252, 266] width 221 height 71
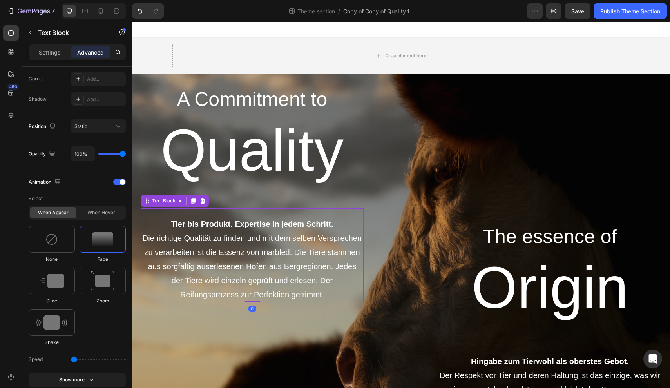
scroll to position [386, 0]
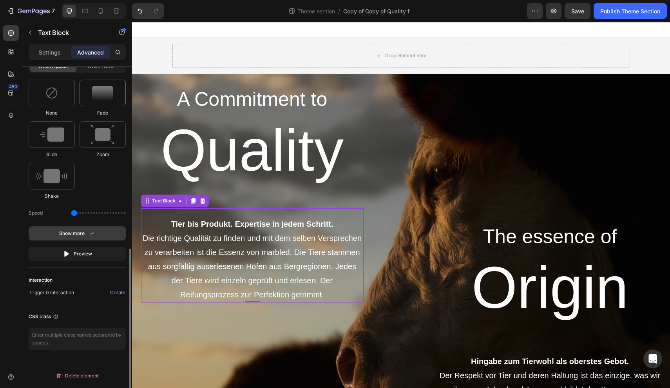
click at [90, 235] on icon "button" at bounding box center [92, 233] width 8 height 8
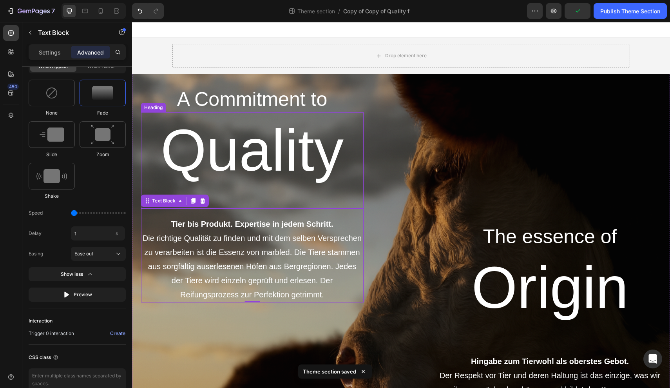
click at [259, 150] on h1 "Quality" at bounding box center [252, 160] width 223 height 96
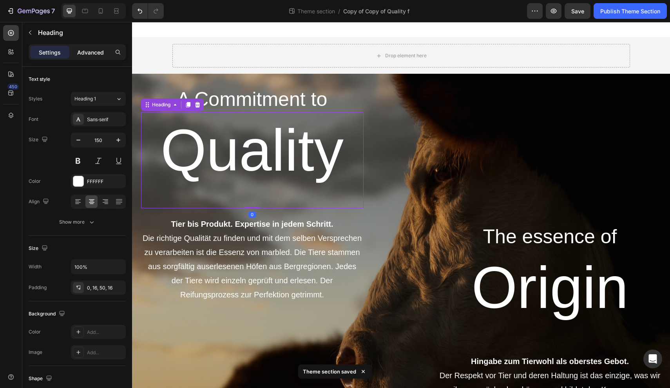
click at [98, 51] on p "Advanced" at bounding box center [90, 52] width 27 height 8
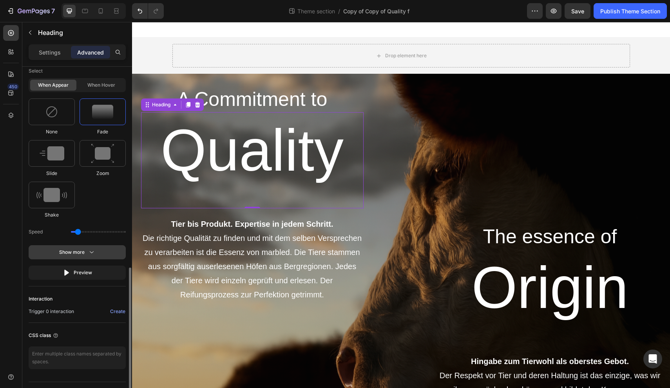
scroll to position [386, 0]
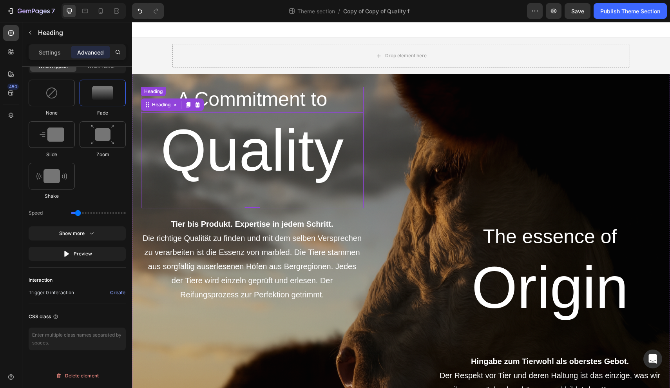
click at [254, 100] on h2 "A Commitment to" at bounding box center [252, 99] width 223 height 25
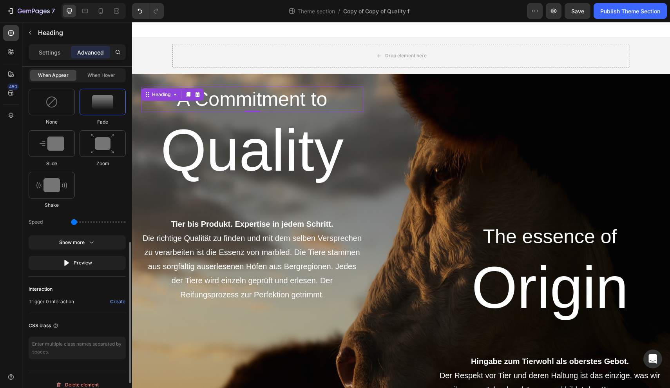
scroll to position [491, 0]
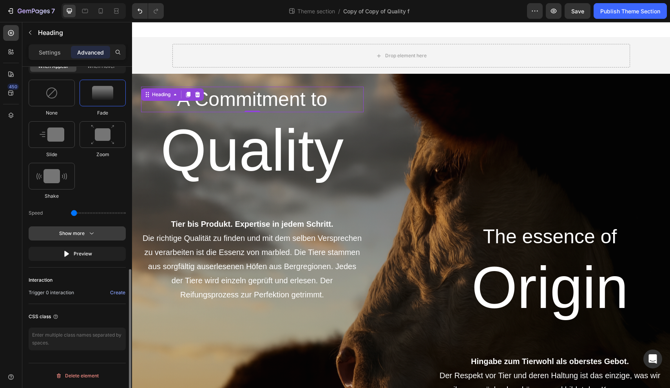
click at [79, 233] on div "Show more" at bounding box center [77, 233] width 36 height 8
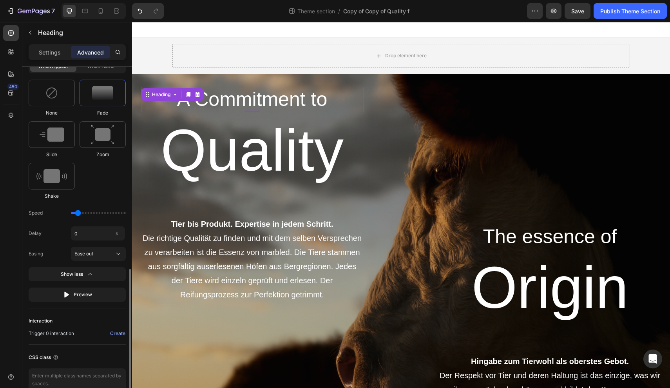
type input "0.7"
click at [77, 214] on input "range" at bounding box center [98, 213] width 55 height 2
click at [214, 153] on h1 "Quality" at bounding box center [252, 160] width 223 height 96
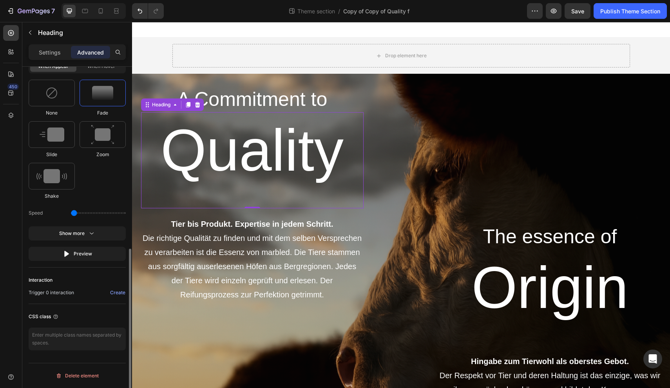
type input "0.7"
click at [78, 214] on input "range" at bounding box center [98, 213] width 55 height 2
click at [77, 226] on button "Show more" at bounding box center [77, 233] width 97 height 14
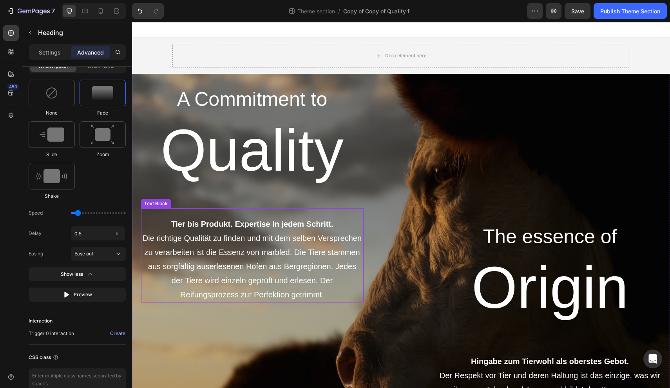
click at [168, 242] on p "Die richtige Qualität zu finden und mit dem selben Versprechen zu verarbeiten i…" at bounding box center [252, 266] width 221 height 71
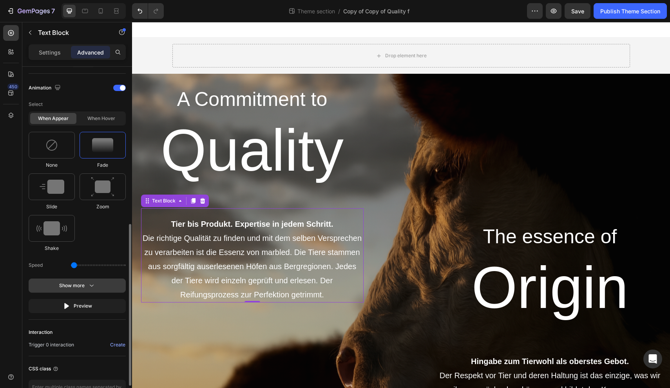
scroll to position [336, 0]
type input "0.7"
click at [78, 264] on input "range" at bounding box center [98, 264] width 55 height 2
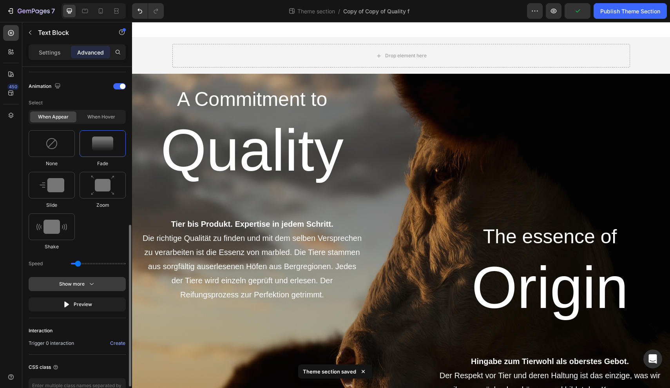
click at [78, 279] on button "Show more" at bounding box center [77, 284] width 97 height 14
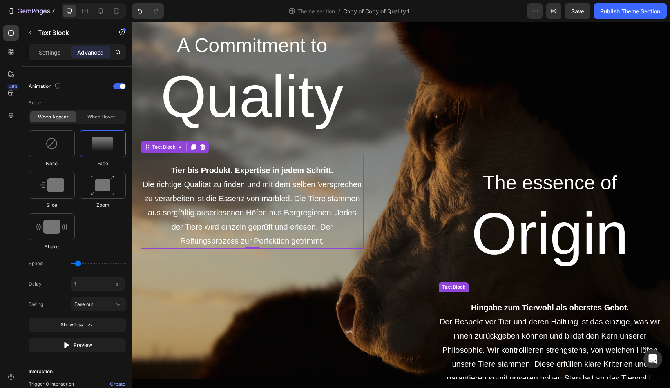
scroll to position [55, 0]
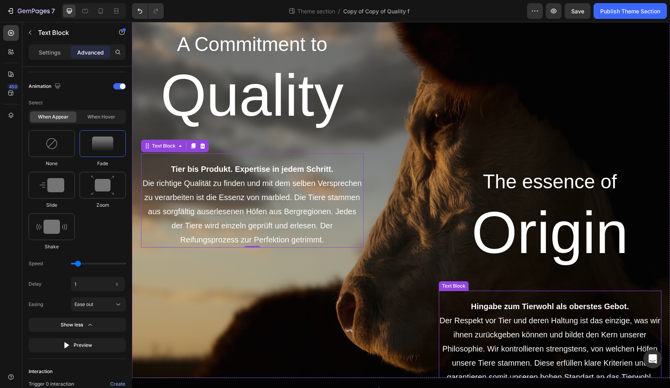
click at [519, 327] on p "Der Respekt vor Tier und deren Haltung ist das einzige, was wir ihnen zurückgeb…" at bounding box center [550, 348] width 221 height 71
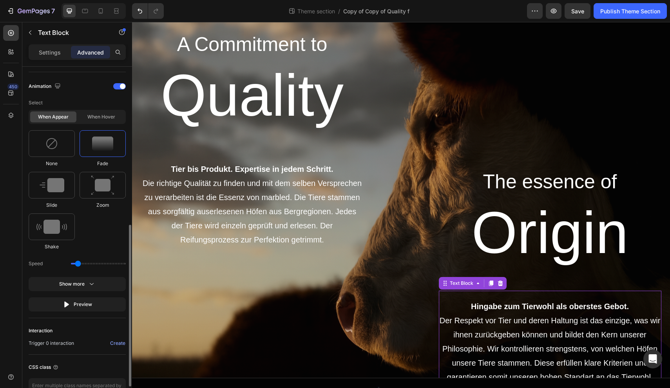
drag, startPoint x: 73, startPoint y: 264, endPoint x: 77, endPoint y: 264, distance: 4.4
type input "0.7"
click at [77, 264] on input "range" at bounding box center [98, 264] width 55 height 2
click at [72, 279] on button "Show more" at bounding box center [77, 284] width 97 height 14
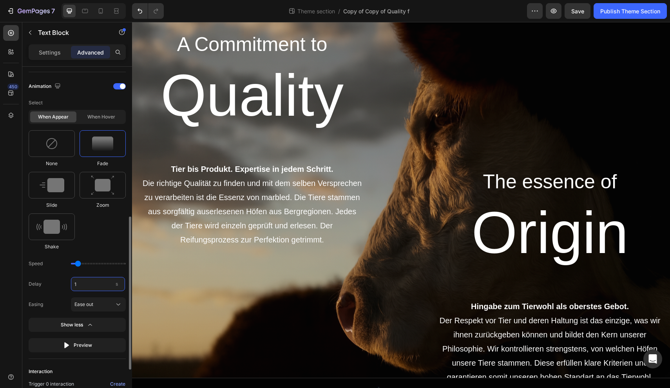
click at [80, 284] on input "1" at bounding box center [98, 284] width 54 height 14
type input "2"
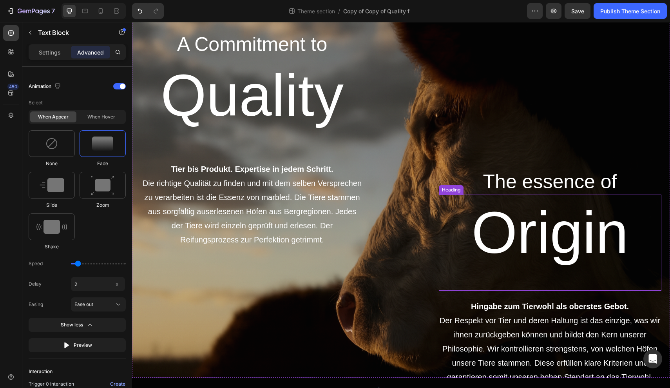
click at [541, 250] on h1 "Origin" at bounding box center [550, 242] width 223 height 96
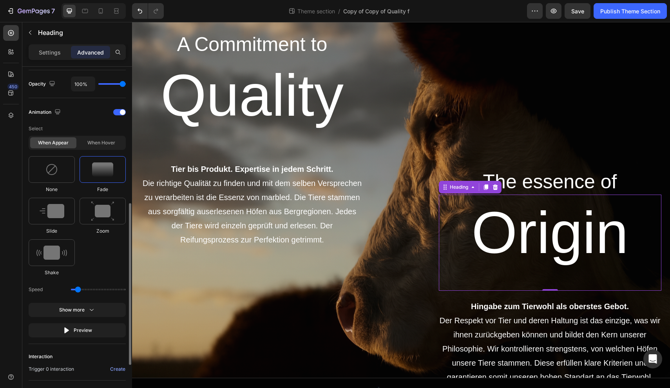
scroll to position [312, 0]
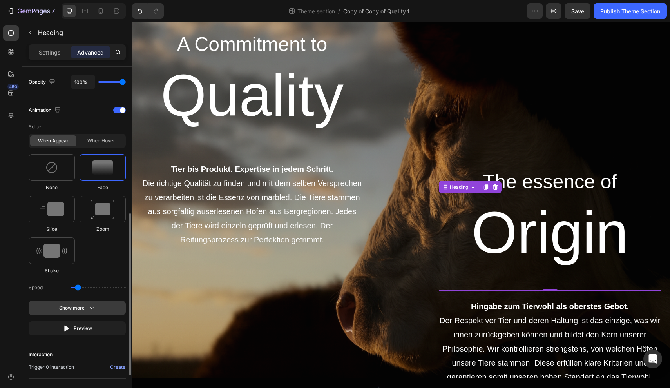
click at [92, 307] on icon "button" at bounding box center [92, 308] width 8 height 8
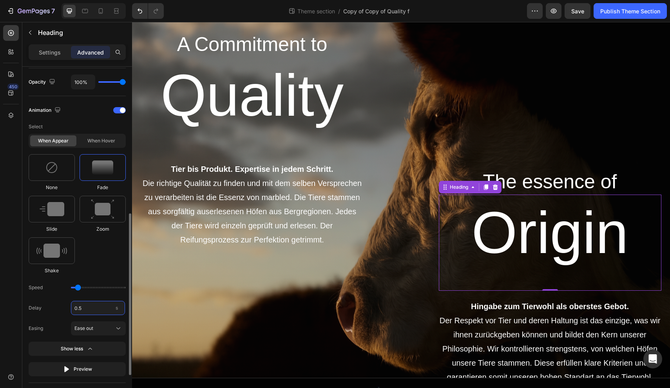
click at [78, 306] on input "0.5" at bounding box center [98, 308] width 54 height 14
type input "1.5"
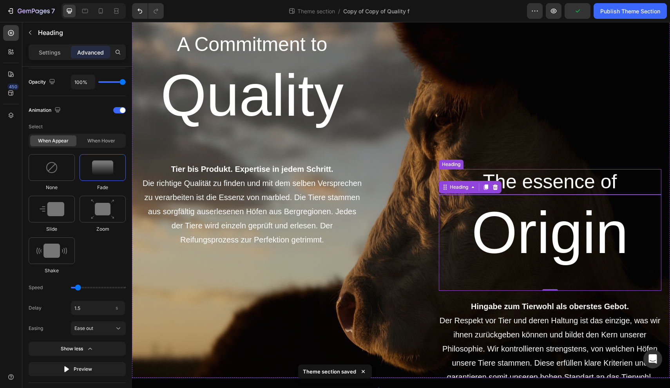
click at [534, 191] on h2 "The essence of" at bounding box center [550, 181] width 223 height 25
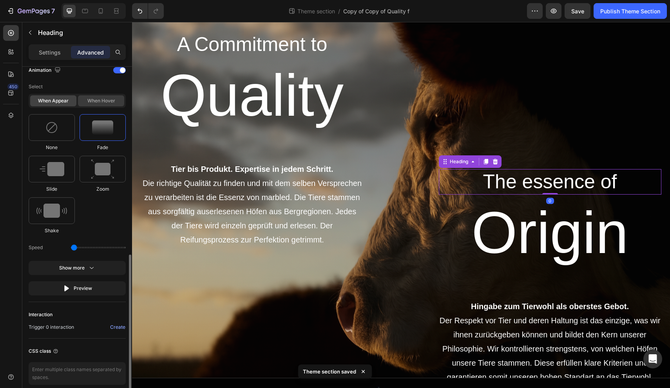
scroll to position [464, 0]
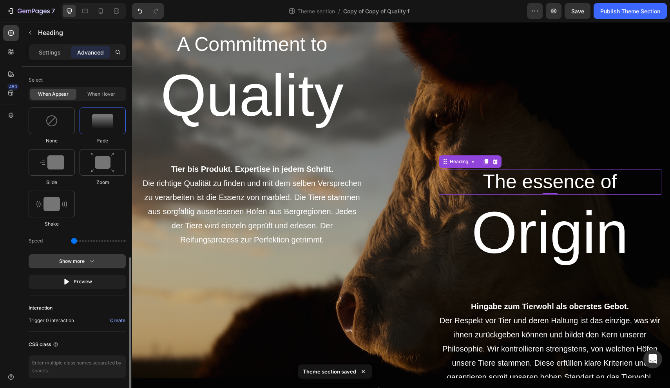
click at [92, 254] on button "Show more" at bounding box center [77, 261] width 97 height 14
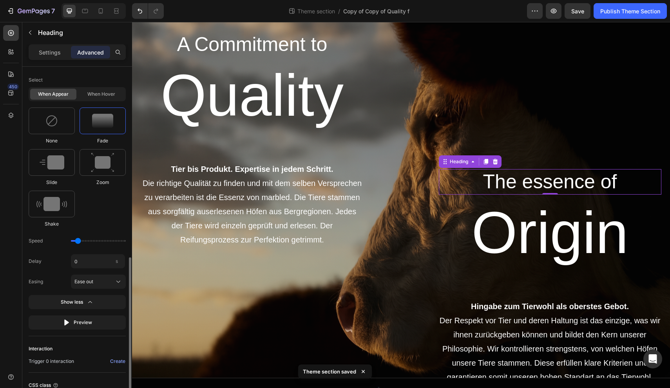
type input "0.7"
click at [76, 241] on input "range" at bounding box center [98, 241] width 55 height 2
click at [79, 257] on input "0" at bounding box center [98, 261] width 54 height 14
type input "1"
click at [551, 15] on button "button" at bounding box center [554, 11] width 16 height 16
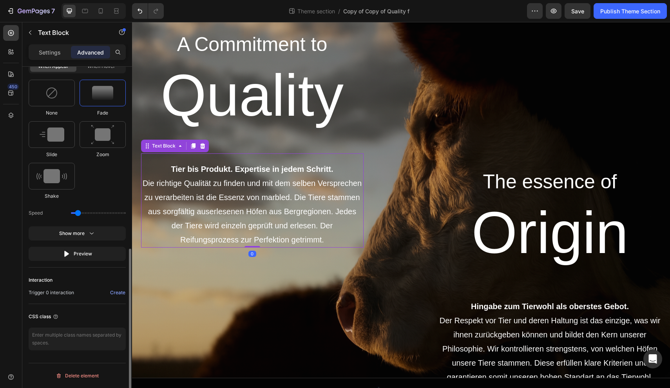
click at [246, 194] on p "Die richtige Qualität zu finden und mit dem selben Versprechen zu verarbeiten i…" at bounding box center [252, 211] width 221 height 71
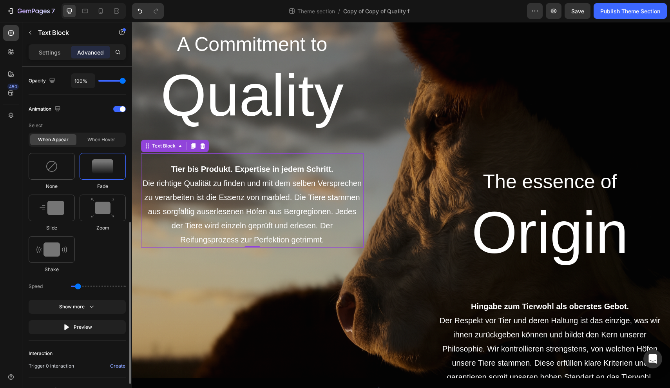
scroll to position [322, 0]
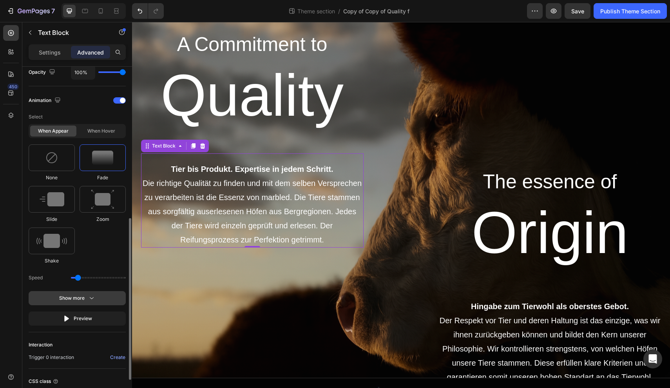
click at [76, 301] on div "Show more" at bounding box center [77, 298] width 36 height 8
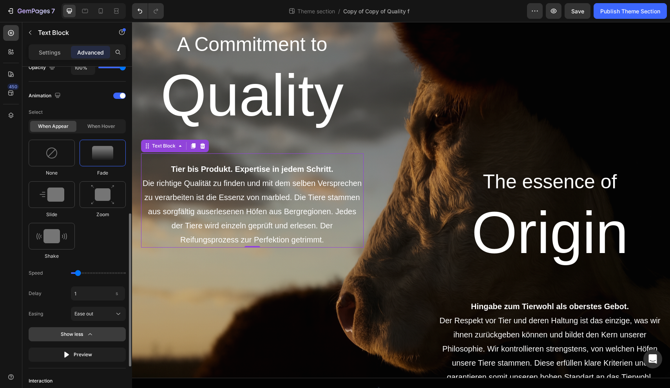
scroll to position [327, 0]
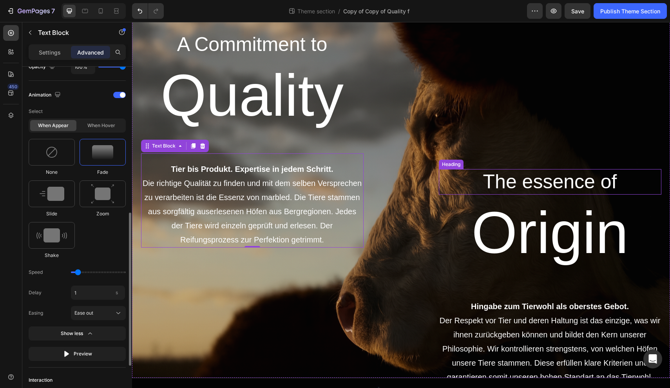
click at [569, 180] on h2 "The essence of" at bounding box center [550, 181] width 223 height 25
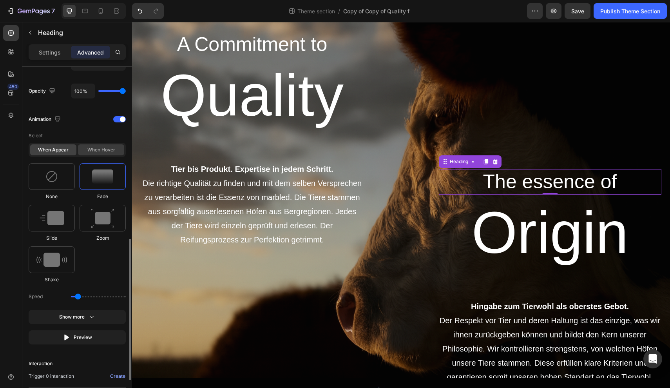
scroll to position [411, 0]
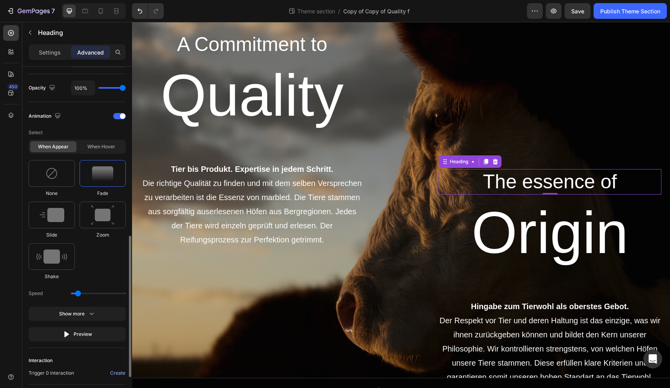
click at [83, 321] on div "Select When appear When hover None Fade Slide Zoom Shake Speed Show more Preview" at bounding box center [77, 233] width 97 height 216
click at [88, 313] on icon "button" at bounding box center [92, 314] width 8 height 8
click at [87, 314] on input "1" at bounding box center [98, 313] width 54 height 14
type input "1.5"
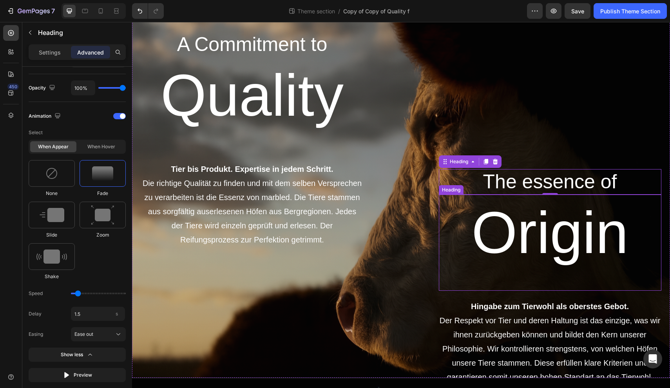
click at [530, 235] on h1 "Origin" at bounding box center [550, 242] width 223 height 96
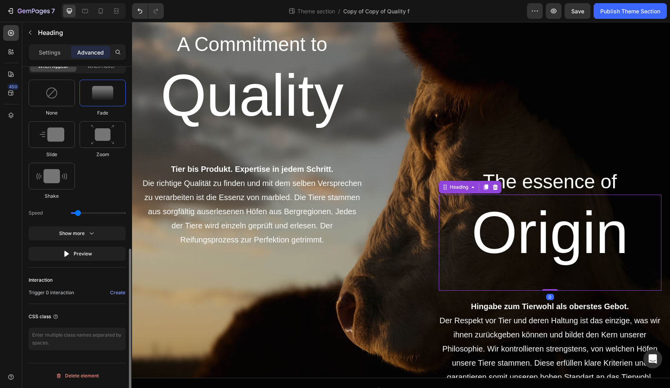
scroll to position [386, 0]
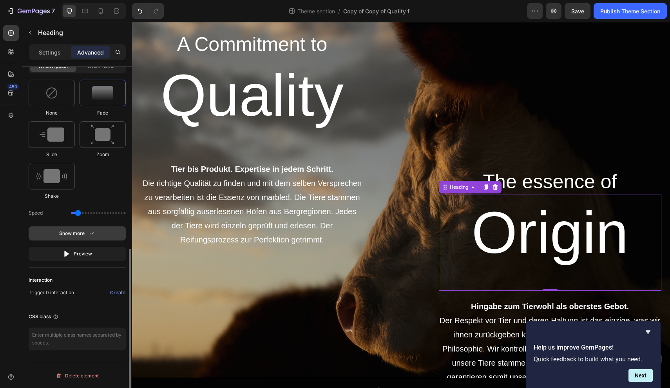
click at [90, 235] on icon "button" at bounding box center [92, 233] width 8 height 8
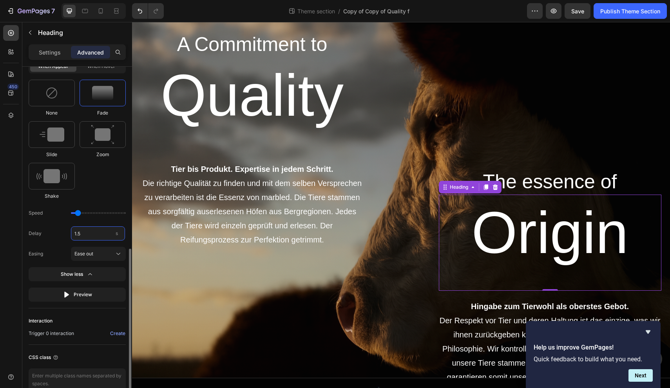
click at [87, 234] on input "1.5" at bounding box center [98, 233] width 54 height 14
type input "1"
type input "2"
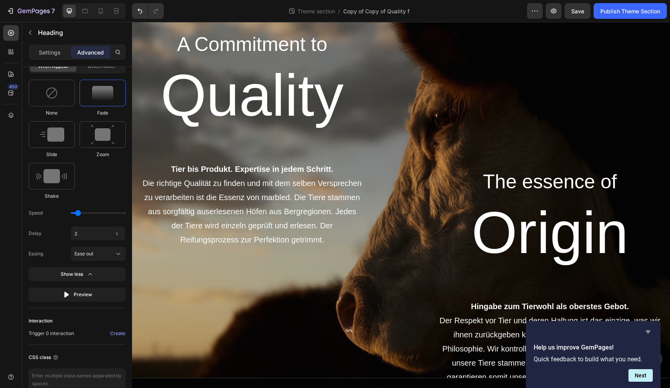
click at [650, 333] on icon "Hide survey" at bounding box center [647, 331] width 9 height 9
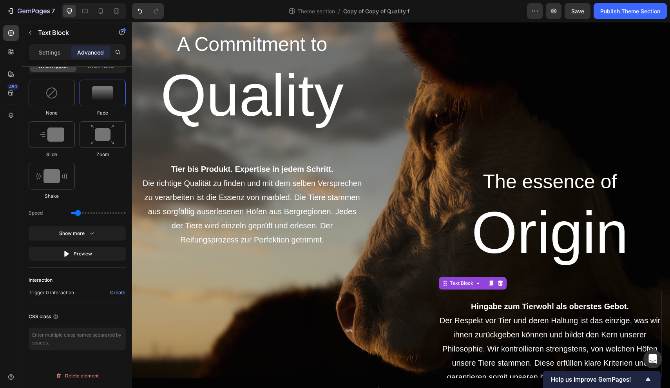
click at [578, 324] on p "Der Respekt vor Tier und deren Haltung ist das einzige, was wir ihnen zurückgeb…" at bounding box center [550, 348] width 221 height 71
click at [86, 234] on div "Show more" at bounding box center [77, 233] width 36 height 8
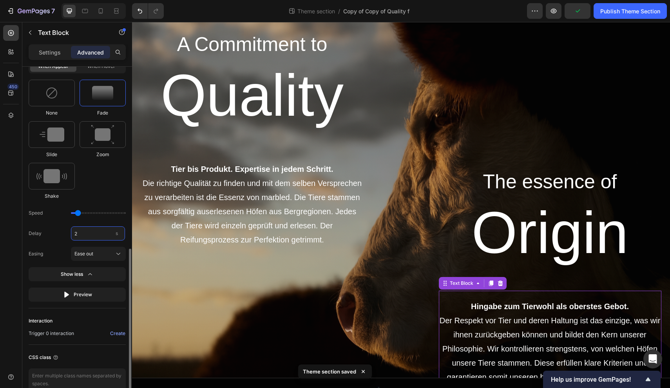
click at [87, 237] on input "2" at bounding box center [98, 233] width 54 height 14
type input "2.5"
click at [282, 99] on h1 "Quality" at bounding box center [252, 105] width 223 height 96
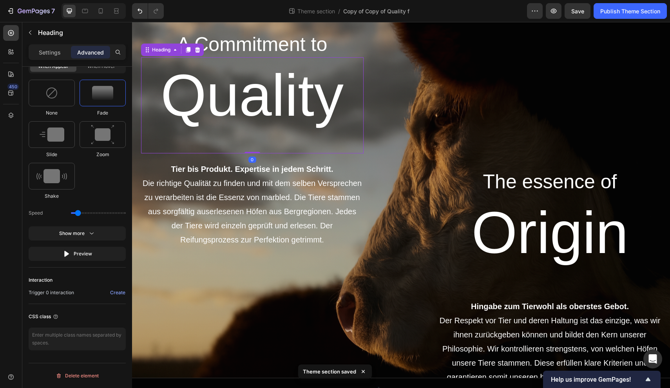
scroll to position [0, 0]
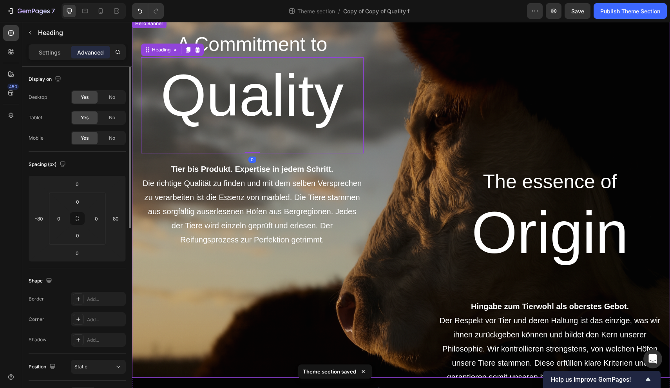
click at [446, 68] on div "The essence of Heading Origin Heading Hingabe zum Tierwohl als oberstes Gebot. …" at bounding box center [518, 198] width 223 height 372
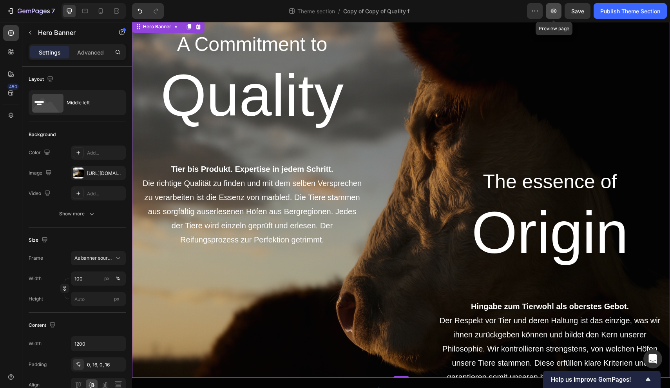
click at [553, 14] on icon "button" at bounding box center [554, 11] width 8 height 8
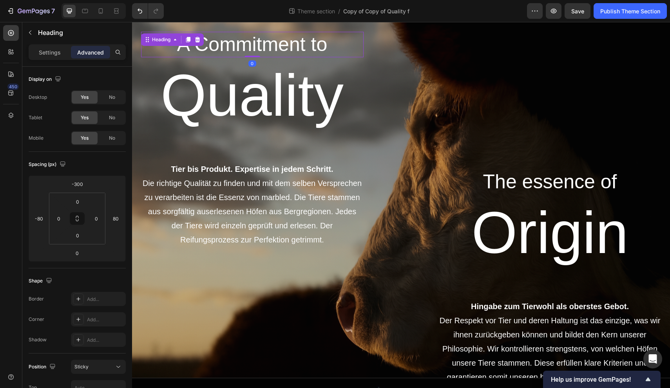
click at [212, 43] on h2 "A Commitment to" at bounding box center [252, 44] width 223 height 25
click at [83, 236] on input "0" at bounding box center [78, 235] width 16 height 12
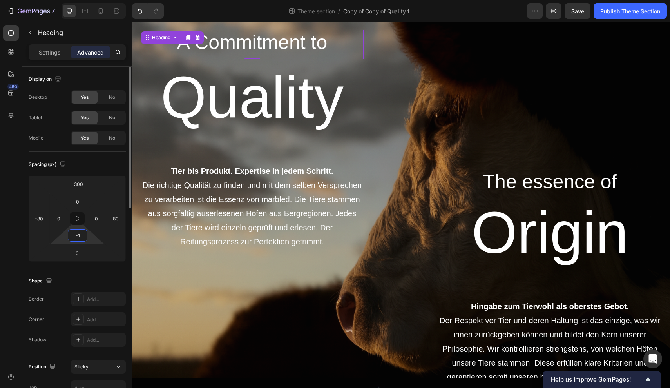
type input "-"
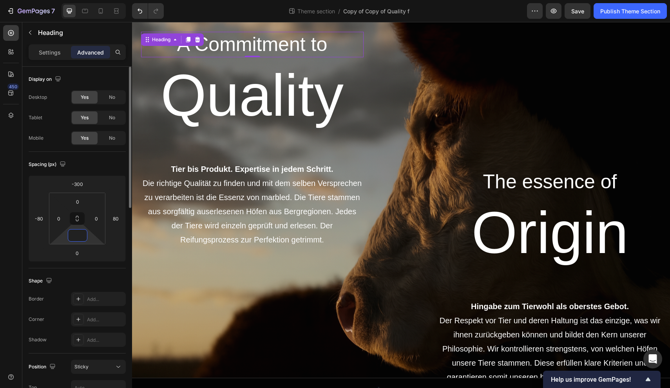
type input "0"
click at [80, 253] on input "0" at bounding box center [77, 253] width 16 height 12
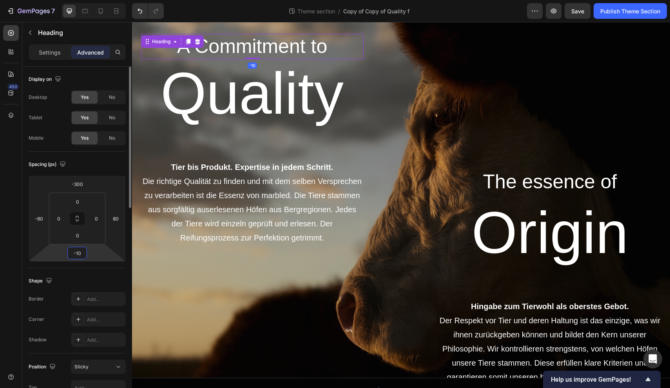
type input "-1"
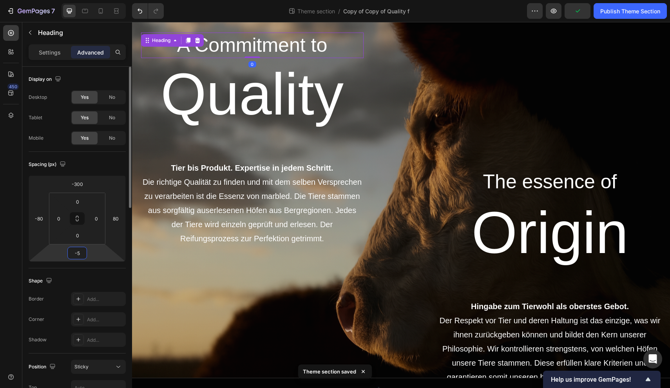
type input "-50"
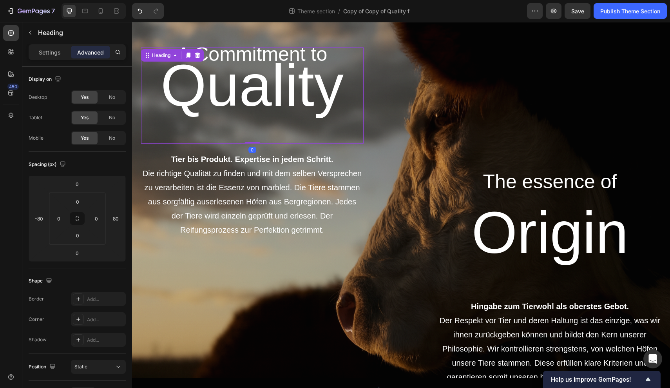
click at [243, 96] on h1 "Quality" at bounding box center [252, 95] width 223 height 96
click at [80, 253] on input "0" at bounding box center [77, 253] width 16 height 12
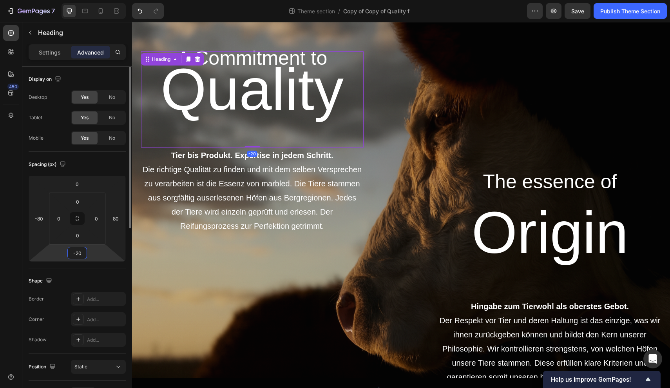
type input "-2"
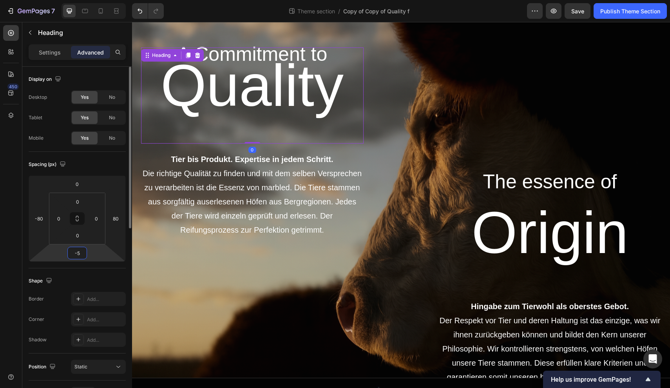
type input "-50"
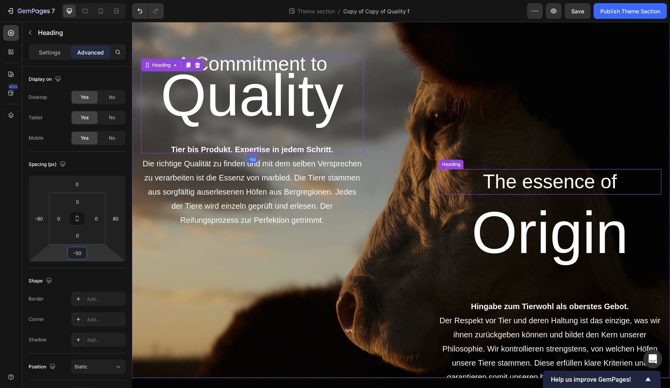
click at [517, 185] on h2 "The essence of" at bounding box center [550, 181] width 223 height 25
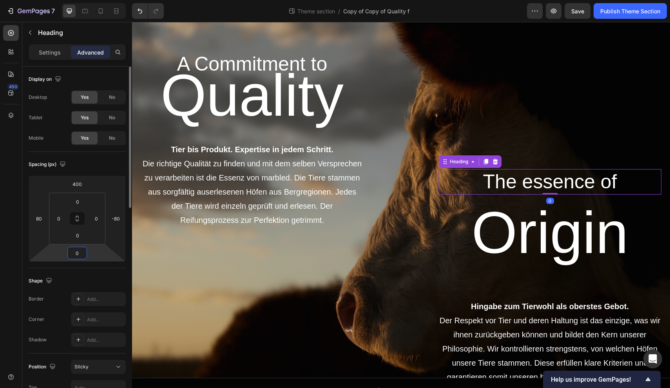
click at [80, 252] on input "0" at bounding box center [77, 253] width 16 height 12
type input "-50"
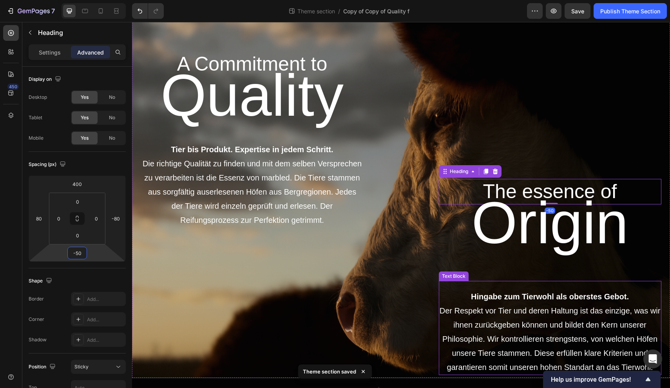
click at [481, 313] on p "Der Respekt vor Tier und deren Haltung ist das einzige, was wir ihnen zurückgeb…" at bounding box center [550, 338] width 221 height 71
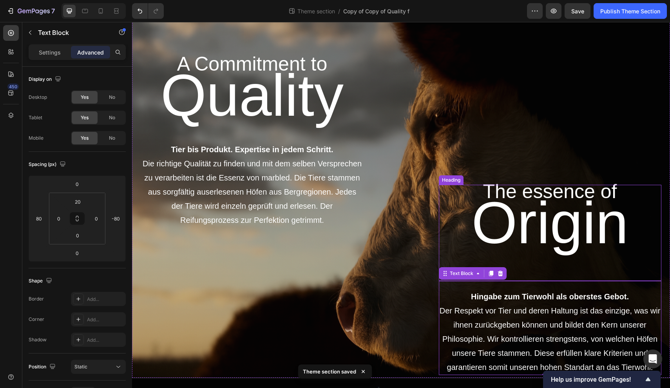
click at [549, 234] on h1 "Origin" at bounding box center [550, 233] width 223 height 96
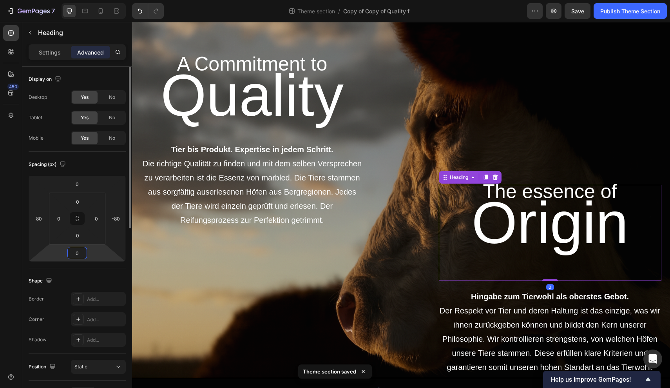
click at [81, 250] on input "0" at bounding box center [77, 253] width 16 height 12
type input "-50"
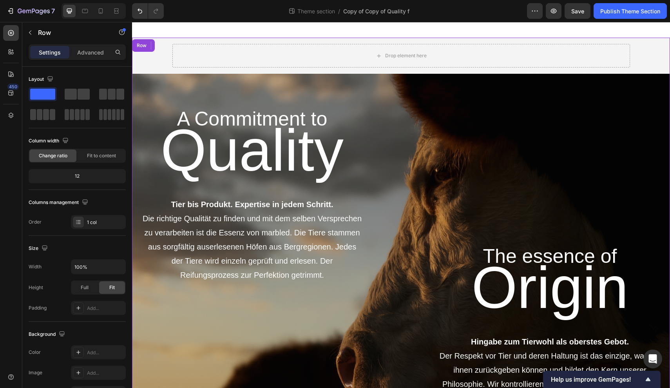
click at [174, 47] on icon at bounding box center [173, 45] width 5 height 5
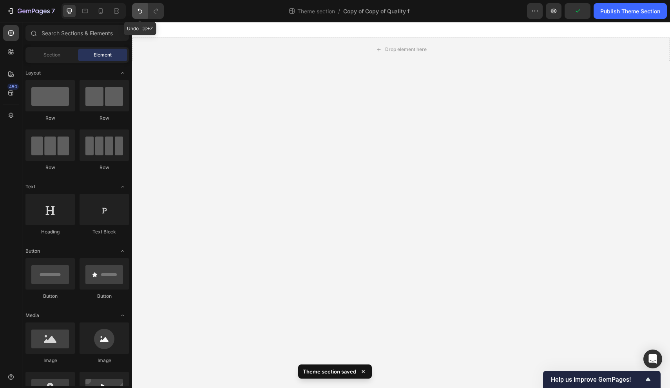
click at [140, 8] on icon "Undo/Redo" at bounding box center [140, 11] width 8 height 8
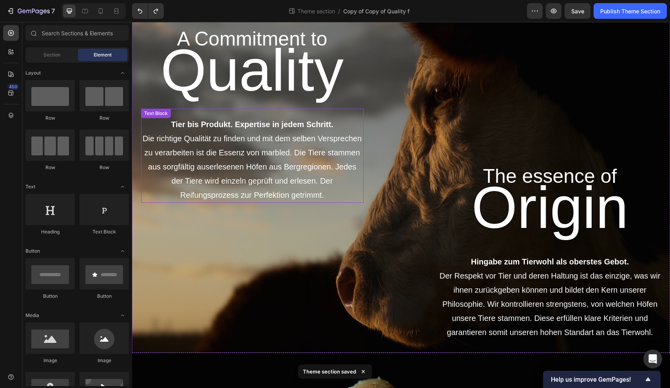
scroll to position [76, 0]
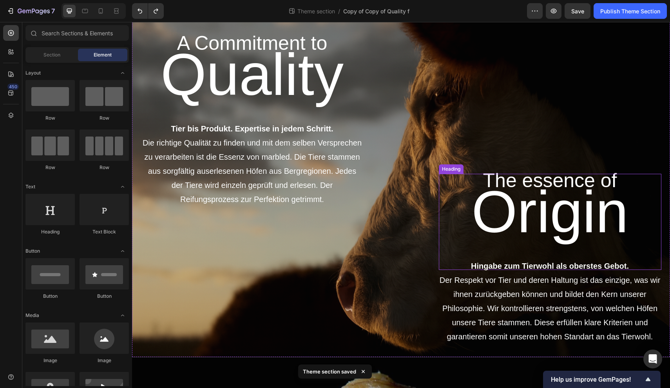
click at [550, 216] on h1 "Origin" at bounding box center [550, 222] width 223 height 96
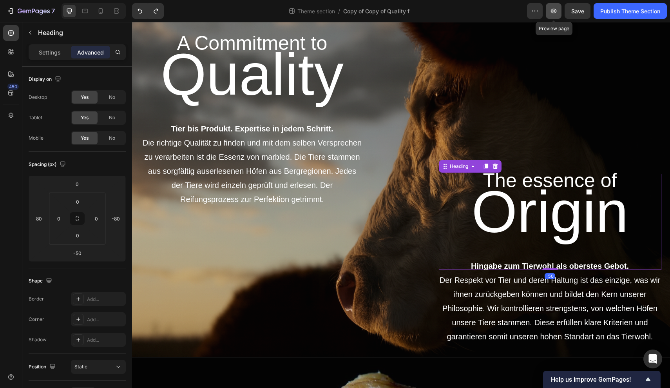
click at [554, 15] on button "button" at bounding box center [554, 11] width 16 height 16
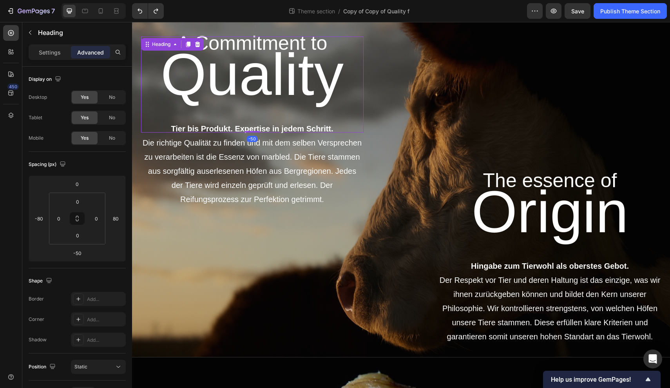
click at [216, 36] on h1 "Quality" at bounding box center [252, 84] width 223 height 96
click at [257, 51] on p "Quality" at bounding box center [252, 74] width 210 height 76
click at [236, 184] on p "Die richtige Qualität zu finden und mit dem selben Versprechen zu verarbeiten i…" at bounding box center [252, 171] width 221 height 71
click at [243, 43] on p "Quality" at bounding box center [252, 74] width 210 height 76
click at [246, 32] on h2 "A Commitment to" at bounding box center [252, 43] width 223 height 25
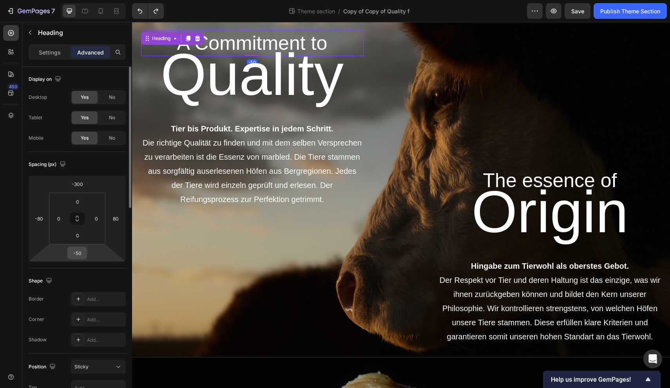
click at [85, 252] on div "-50" at bounding box center [77, 252] width 20 height 13
click at [81, 252] on input "-50" at bounding box center [77, 253] width 16 height 12
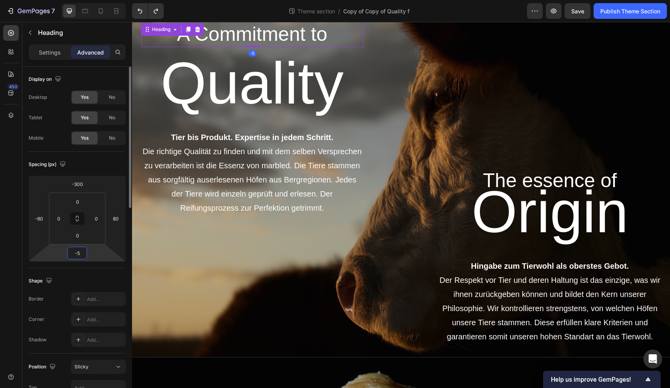
type input "-55"
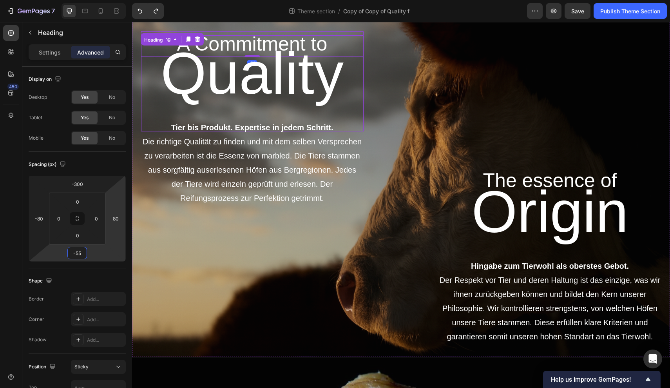
click at [251, 83] on p "Quality" at bounding box center [252, 73] width 210 height 76
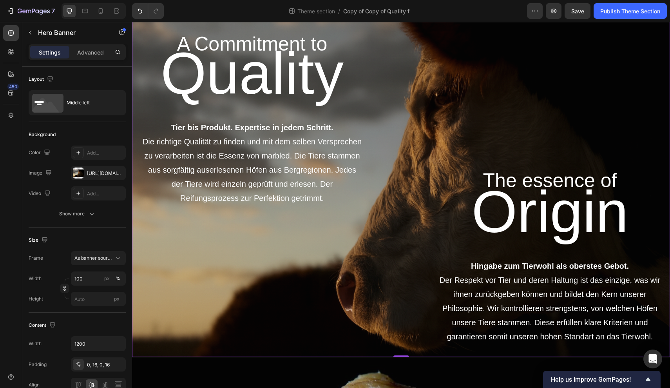
click at [342, 30] on div "A Commitment to Heading Quality Heading Tier bis Produkt. Expertise in jedem Sc…" at bounding box center [283, 177] width 223 height 333
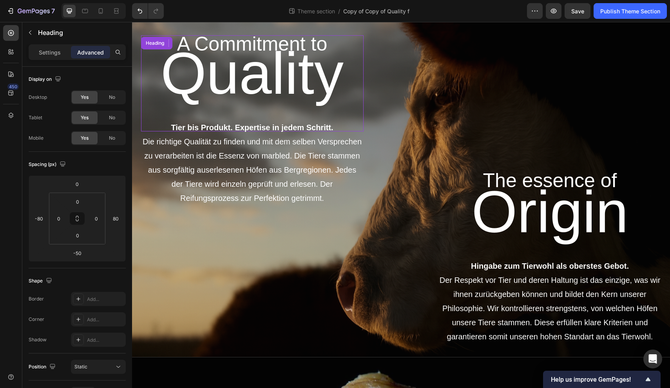
click at [264, 40] on p "Quality" at bounding box center [252, 73] width 210 height 76
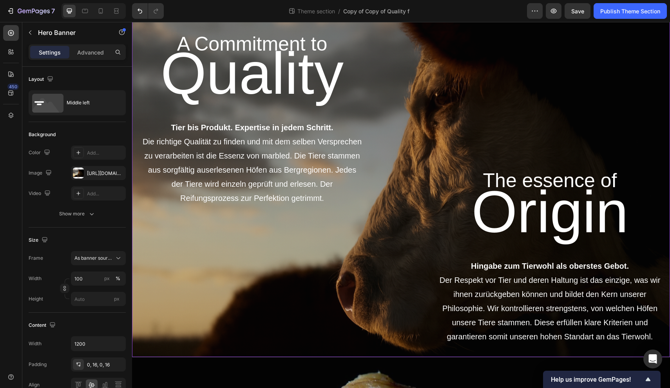
click at [258, 30] on div "A Commitment to Heading Quality Heading -50 Tier bis Produkt. Expertise in jede…" at bounding box center [283, 177] width 223 height 333
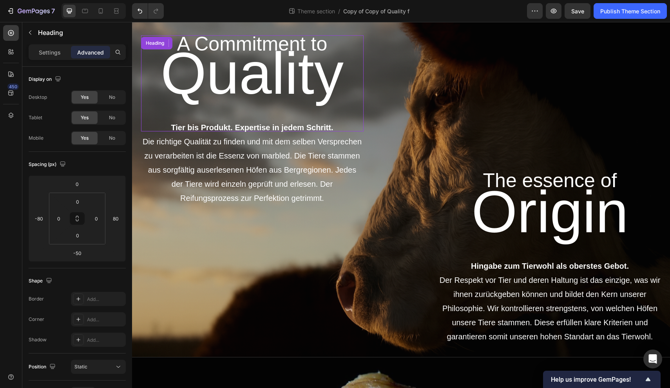
click at [173, 36] on p "Quality" at bounding box center [252, 73] width 210 height 76
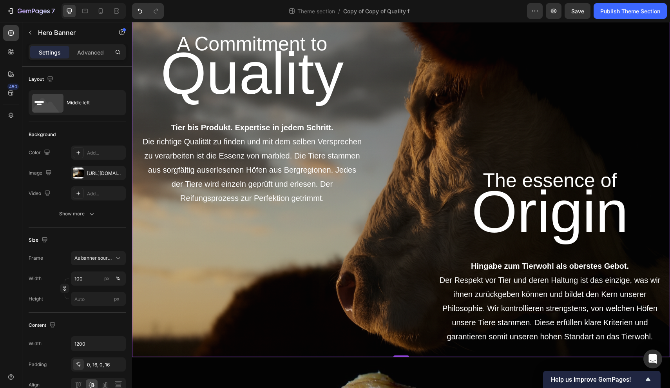
click at [197, 28] on div "A Commitment to Heading Quality Heading Tier bis Produkt. Expertise in jedem Sc…" at bounding box center [283, 177] width 223 height 333
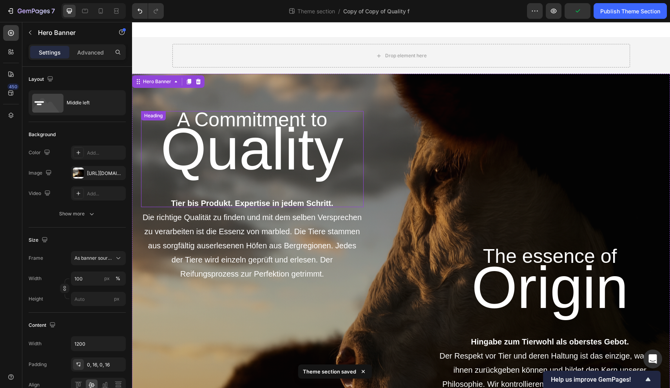
scroll to position [0, 0]
click at [254, 118] on p "Quality" at bounding box center [252, 149] width 210 height 76
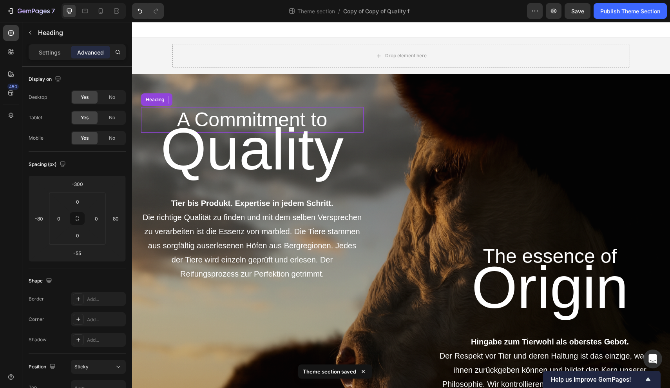
click at [259, 109] on h2 "A Commitment to" at bounding box center [252, 119] width 223 height 25
click at [83, 184] on input "-300" at bounding box center [77, 184] width 16 height 12
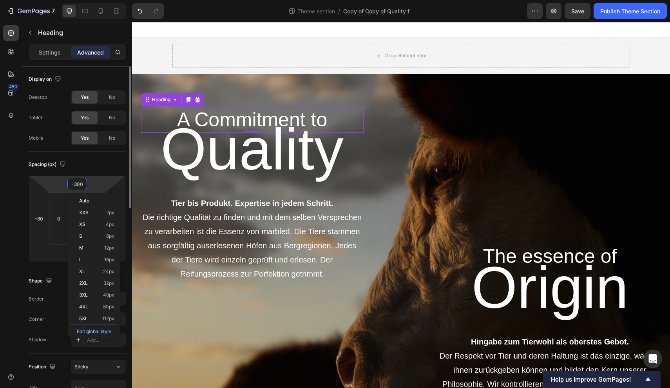
click at [83, 184] on input "-300" at bounding box center [77, 184] width 16 height 12
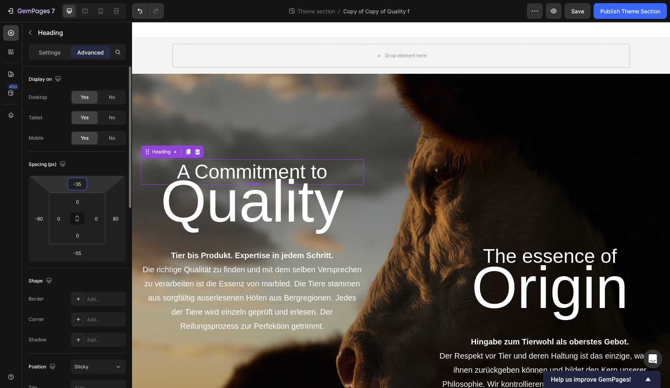
type input "-355"
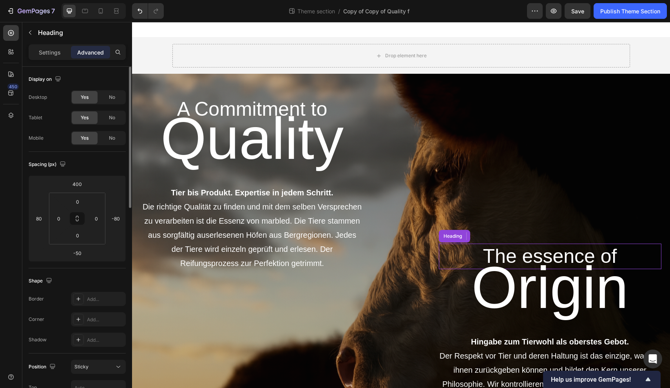
click at [532, 244] on h2 "The essence of" at bounding box center [550, 255] width 223 height 25
click at [93, 0] on html "7 Theme section / Copy of Copy of Quality f Preview Save Publish Theme Section …" at bounding box center [335, 0] width 670 height 0
click at [84, 253] on input "-50" at bounding box center [77, 253] width 16 height 12
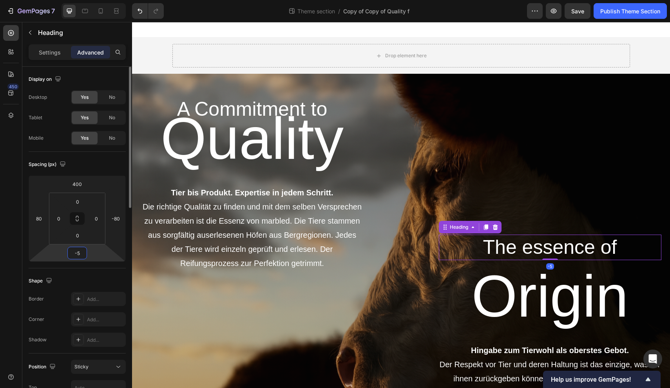
type input "-55"
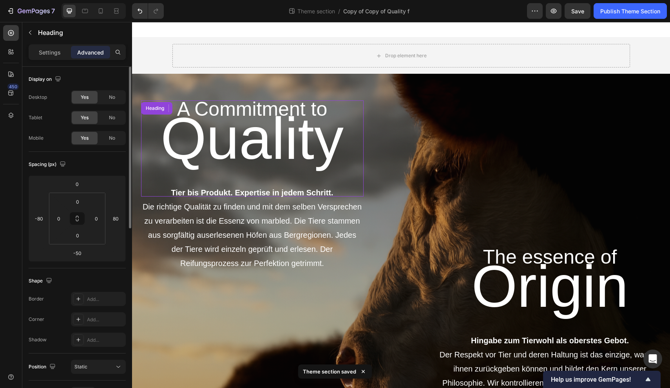
click at [211, 105] on p "Quality" at bounding box center [252, 138] width 210 height 76
click at [212, 97] on h2 "A Commitment to" at bounding box center [252, 108] width 223 height 25
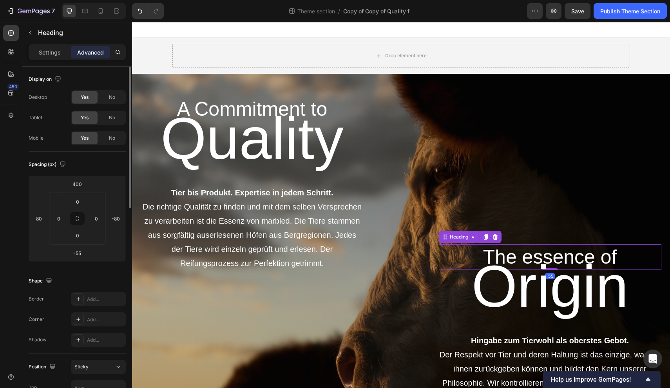
click at [529, 247] on h2 "The essence of" at bounding box center [550, 256] width 223 height 25
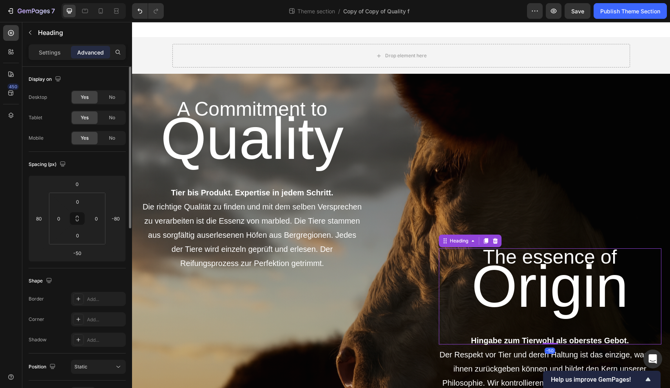
click at [558, 290] on h1 "Origin" at bounding box center [550, 296] width 223 height 96
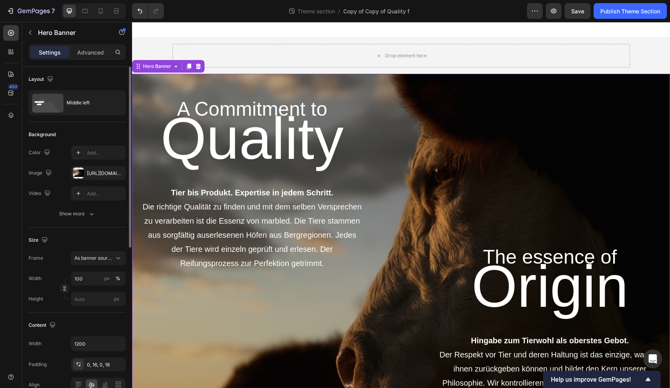
click at [557, 243] on div "The essence of Heading Origin Heading Hingabe zum Tierwohl als oberstes Gebot. …" at bounding box center [518, 252] width 223 height 331
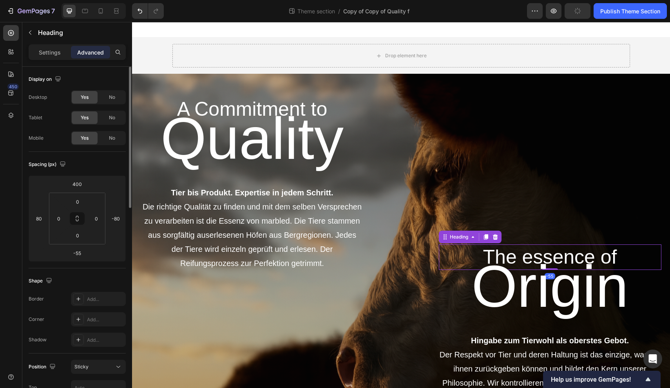
click at [512, 247] on h2 "The essence of" at bounding box center [550, 256] width 223 height 25
click at [88, 0] on html "7 Theme section / Copy of Copy of Quality f Preview Publish Theme Section 450 S…" at bounding box center [335, 0] width 670 height 0
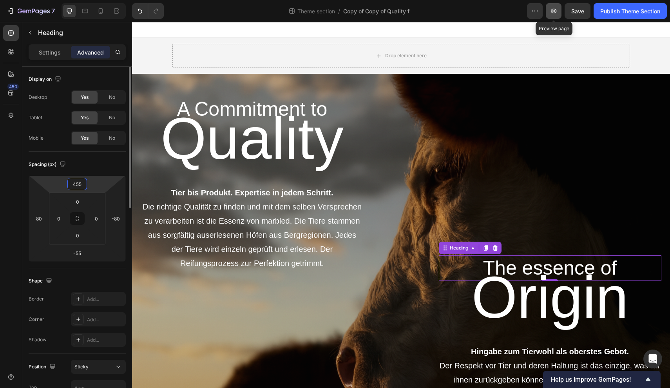
type input "455"
click at [555, 12] on icon "button" at bounding box center [554, 11] width 8 height 8
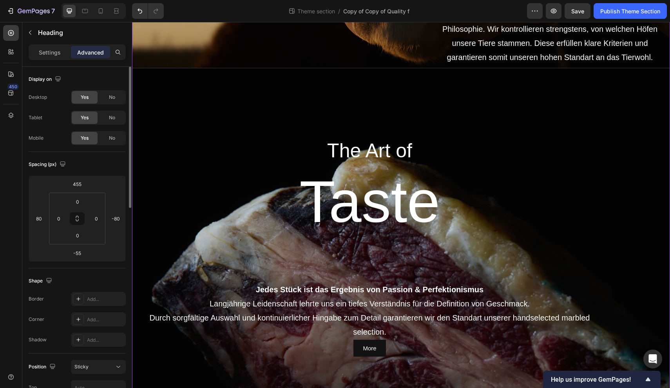
scroll to position [362, 0]
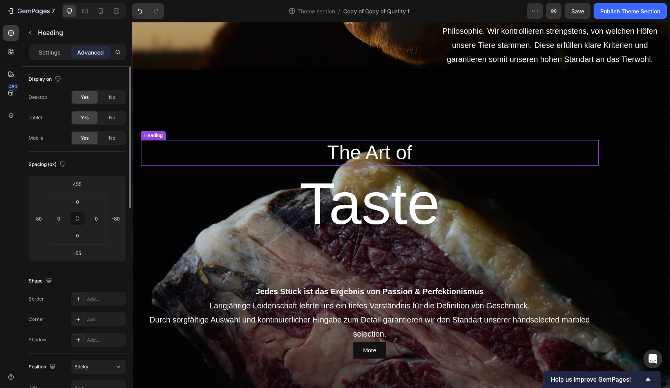
click at [258, 143] on h2 "The Art of" at bounding box center [370, 152] width 458 height 25
click at [47, 56] on p "Settings" at bounding box center [50, 52] width 22 height 8
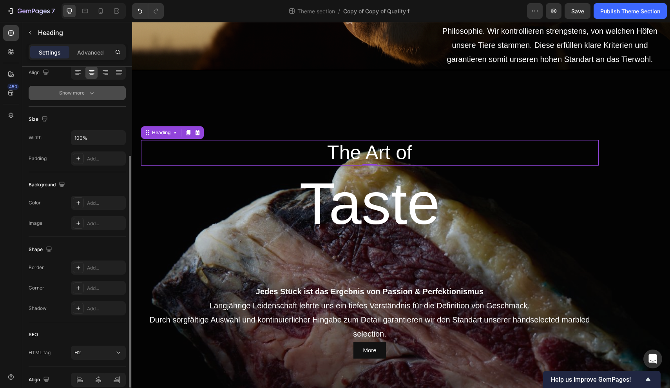
scroll to position [130, 0]
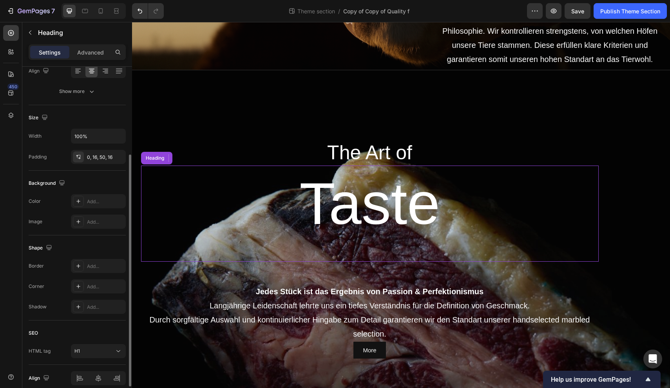
click at [185, 242] on h1 "Taste" at bounding box center [370, 213] width 458 height 96
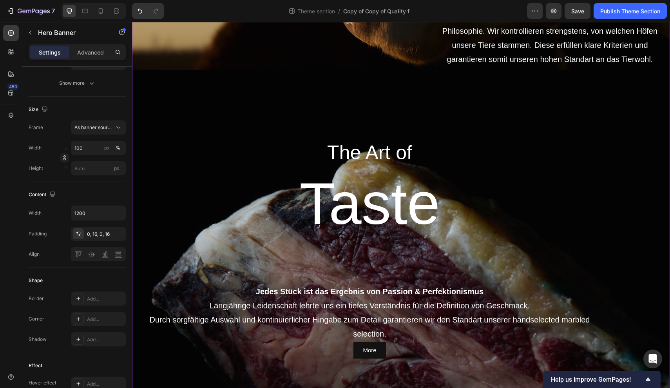
click at [173, 96] on div "Overlay" at bounding box center [401, 249] width 538 height 359
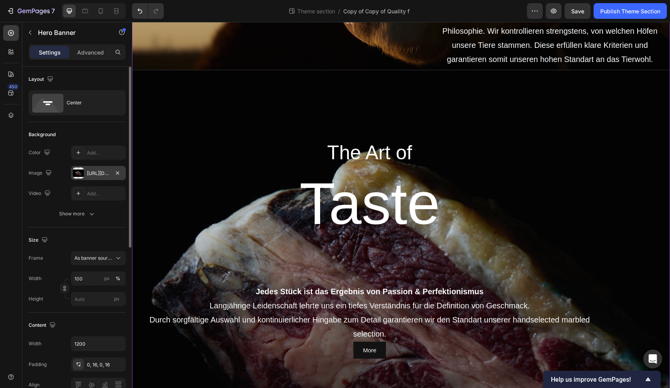
click at [101, 170] on div "[URL][DOMAIN_NAME]" at bounding box center [98, 173] width 23 height 7
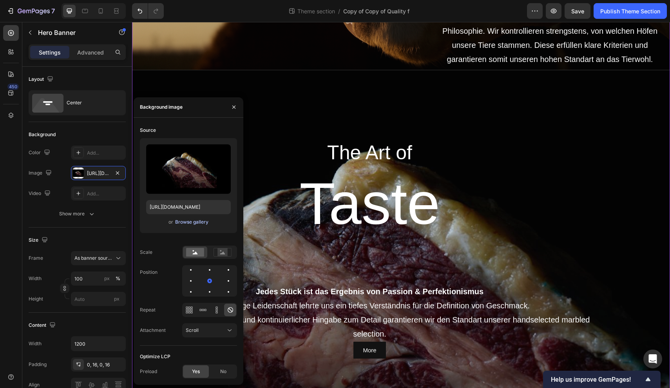
click at [185, 223] on div "Browse gallery" at bounding box center [191, 221] width 33 height 7
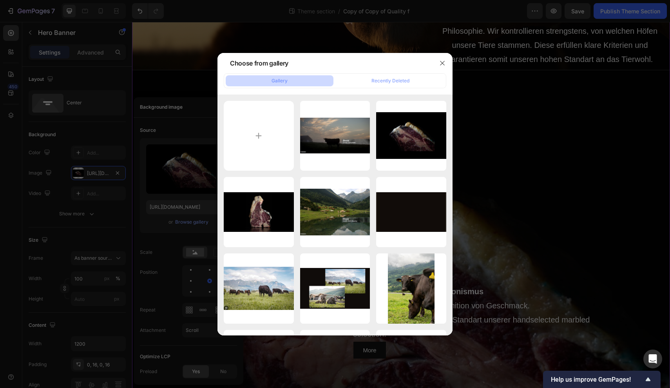
click at [183, 223] on div at bounding box center [335, 194] width 670 height 388
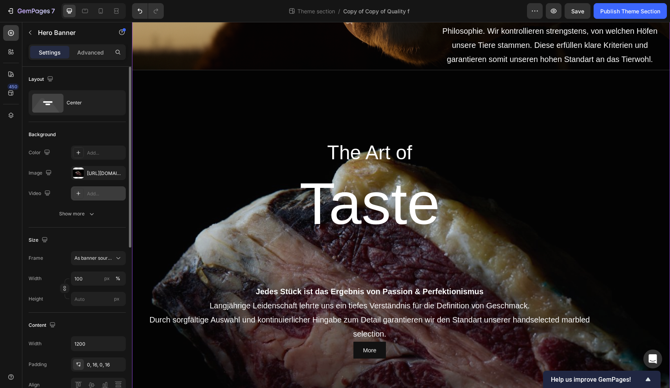
click at [93, 192] on div "Add..." at bounding box center [105, 193] width 37 height 7
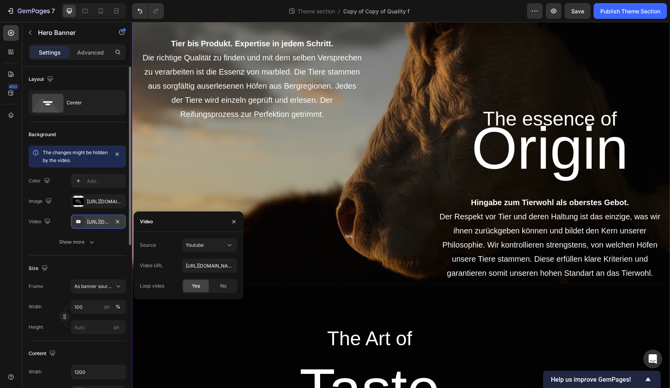
scroll to position [139, 0]
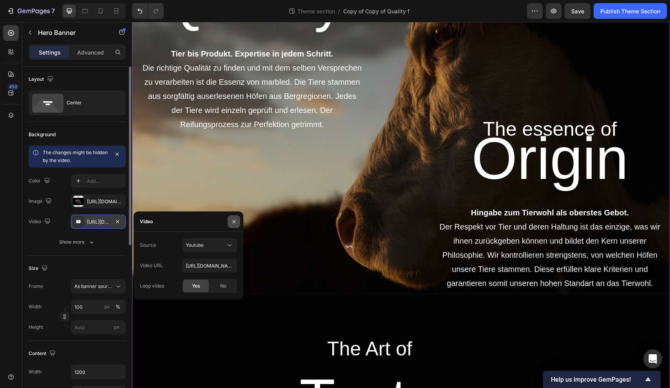
click at [234, 223] on icon "button" at bounding box center [234, 221] width 6 height 6
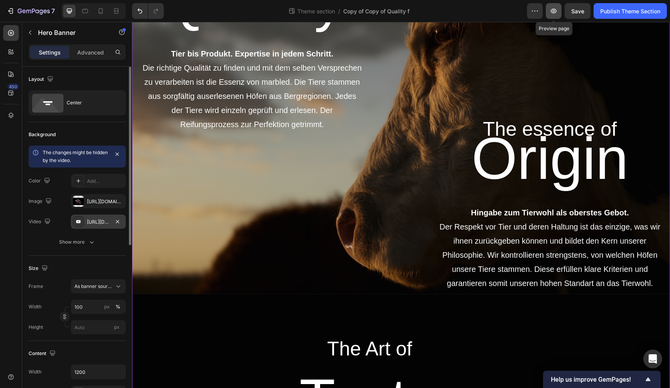
click at [554, 13] on icon "button" at bounding box center [554, 11] width 8 height 8
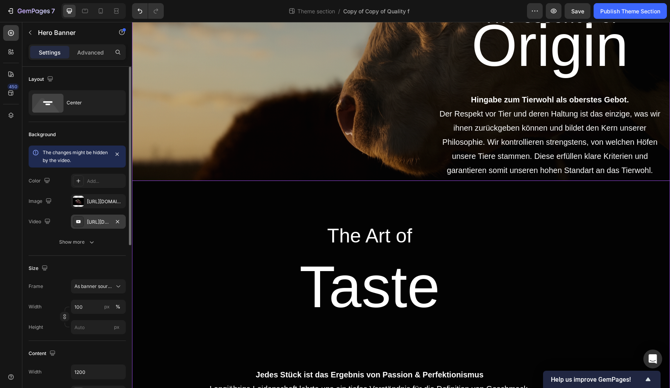
scroll to position [270, 0]
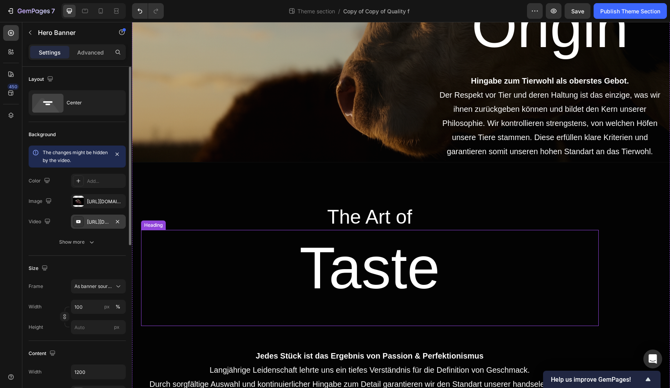
click at [202, 260] on h1 "Taste" at bounding box center [370, 278] width 458 height 96
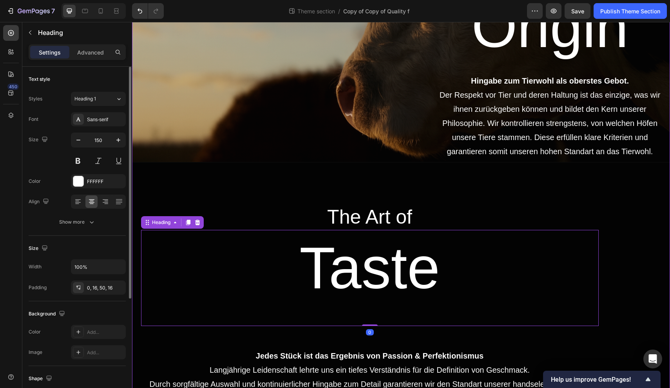
click at [162, 178] on div "Overlay" at bounding box center [401, 313] width 538 height 302
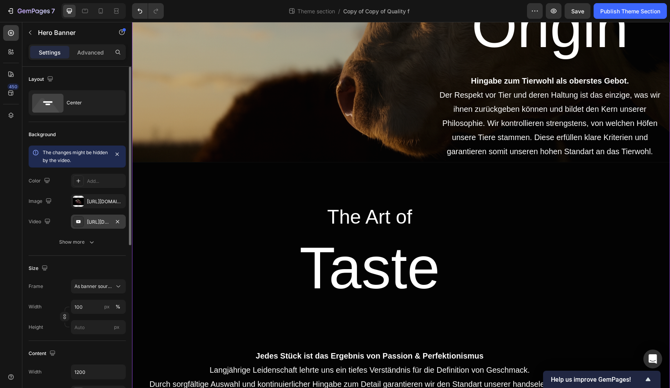
click at [97, 221] on div "[URL][DOMAIN_NAME]" at bounding box center [98, 221] width 23 height 7
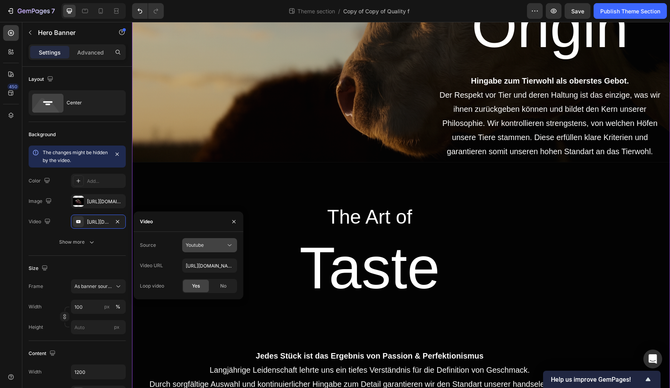
click at [233, 246] on icon at bounding box center [230, 245] width 8 height 8
click at [206, 265] on span "Video hosting" at bounding box center [201, 264] width 30 height 7
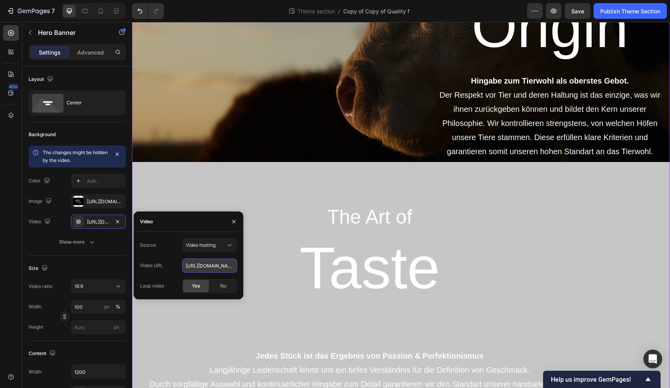
click at [212, 267] on input "[URL][DOMAIN_NAME]" at bounding box center [209, 265] width 55 height 14
click at [227, 265] on input "[URL][DOMAIN_NAME]" at bounding box center [209, 265] width 55 height 14
drag, startPoint x: 318, startPoint y: 288, endPoint x: 286, endPoint y: 271, distance: 37.0
paste input "2a9215c3a3674536880b0bd5ac3779bc.mov"
click at [249, 200] on div "Overlay" at bounding box center [401, 313] width 538 height 302
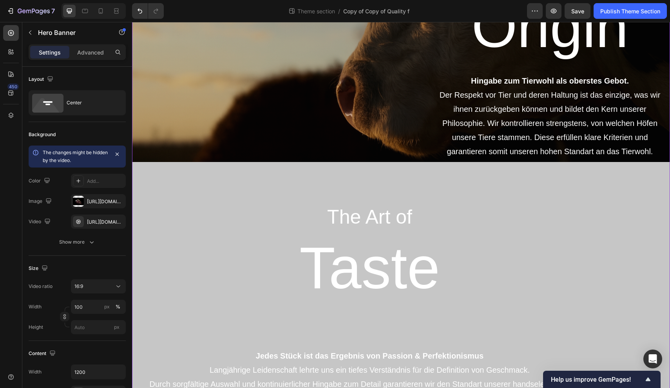
click at [412, 197] on div "Overlay" at bounding box center [401, 313] width 538 height 302
click at [401, 181] on div "Overlay" at bounding box center [401, 313] width 538 height 302
click at [100, 221] on div "[URL][DOMAIN_NAME]" at bounding box center [98, 221] width 23 height 7
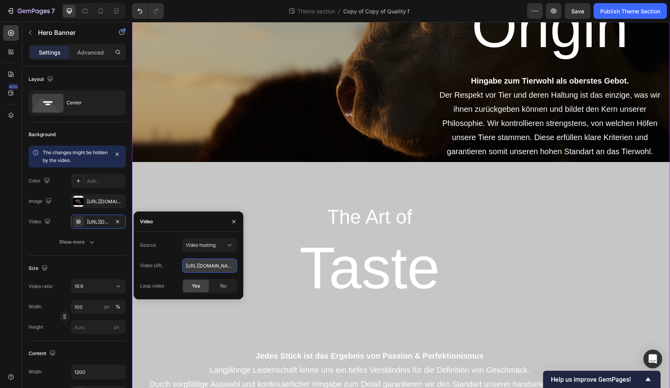
click at [213, 270] on input "[URL][DOMAIN_NAME]" at bounding box center [209, 265] width 55 height 14
drag, startPoint x: 319, startPoint y: 288, endPoint x: 326, endPoint y: 266, distance: 22.9
paste input "[URL][DOMAIN_NAME]"
type input "[URL][DOMAIN_NAME][DOMAIN_NAME]"
click at [281, 198] on div "Overlay" at bounding box center [401, 313] width 538 height 302
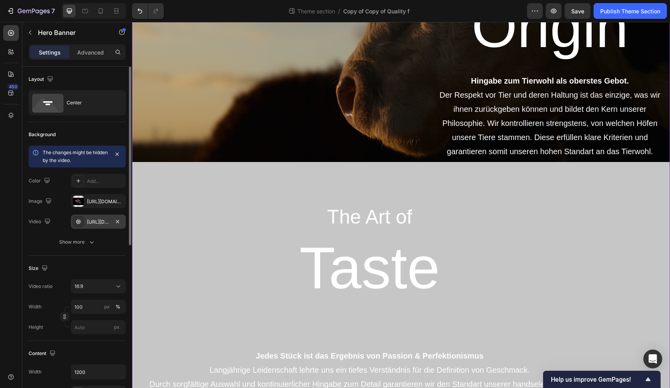
click at [95, 223] on div "[URL][DOMAIN_NAME][DOMAIN_NAME]" at bounding box center [98, 221] width 23 height 7
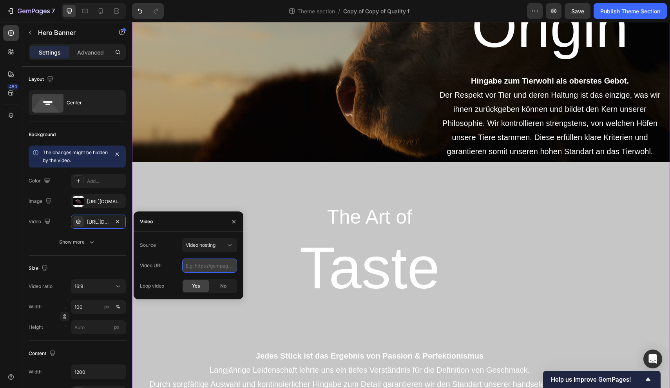
paste input "[URL][DOMAIN_NAME]"
type input "[URL][DOMAIN_NAME]"
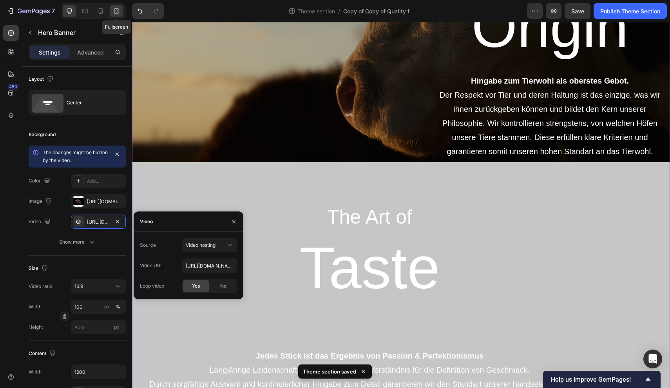
click at [120, 12] on icon at bounding box center [116, 11] width 8 height 8
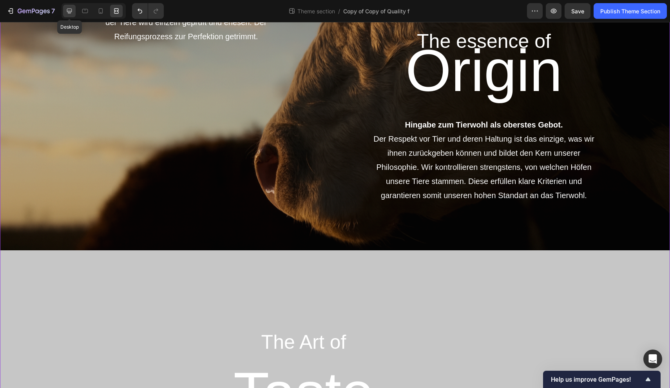
click at [71, 13] on icon at bounding box center [69, 11] width 8 height 8
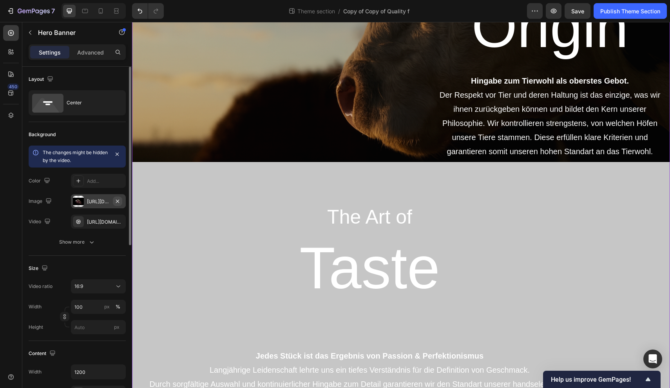
click at [117, 201] on icon "button" at bounding box center [117, 200] width 3 height 3
type input "Auto"
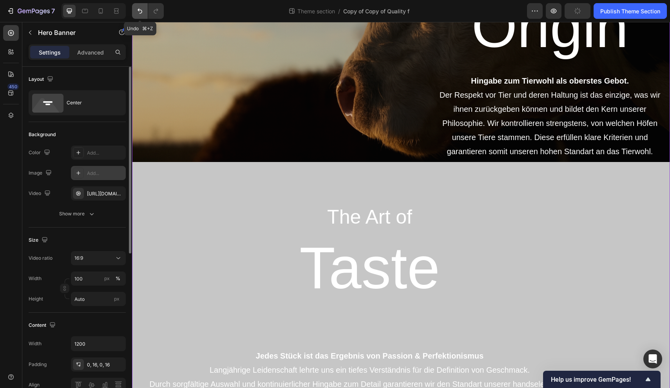
click at [143, 11] on icon "Undo/Redo" at bounding box center [140, 11] width 8 height 8
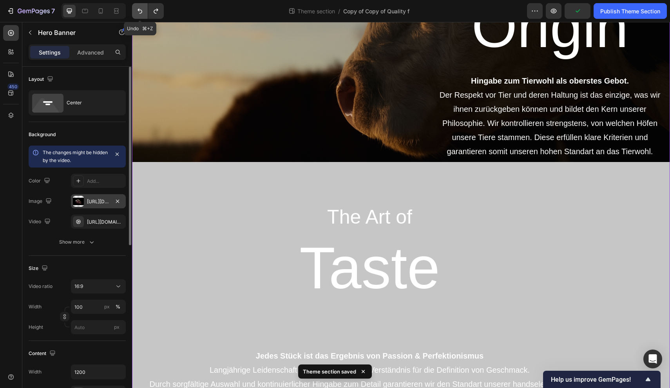
click at [143, 11] on icon "Undo/Redo" at bounding box center [140, 11] width 8 height 8
click at [120, 221] on icon "button" at bounding box center [117, 221] width 6 height 6
